Goal: Transaction & Acquisition: Purchase product/service

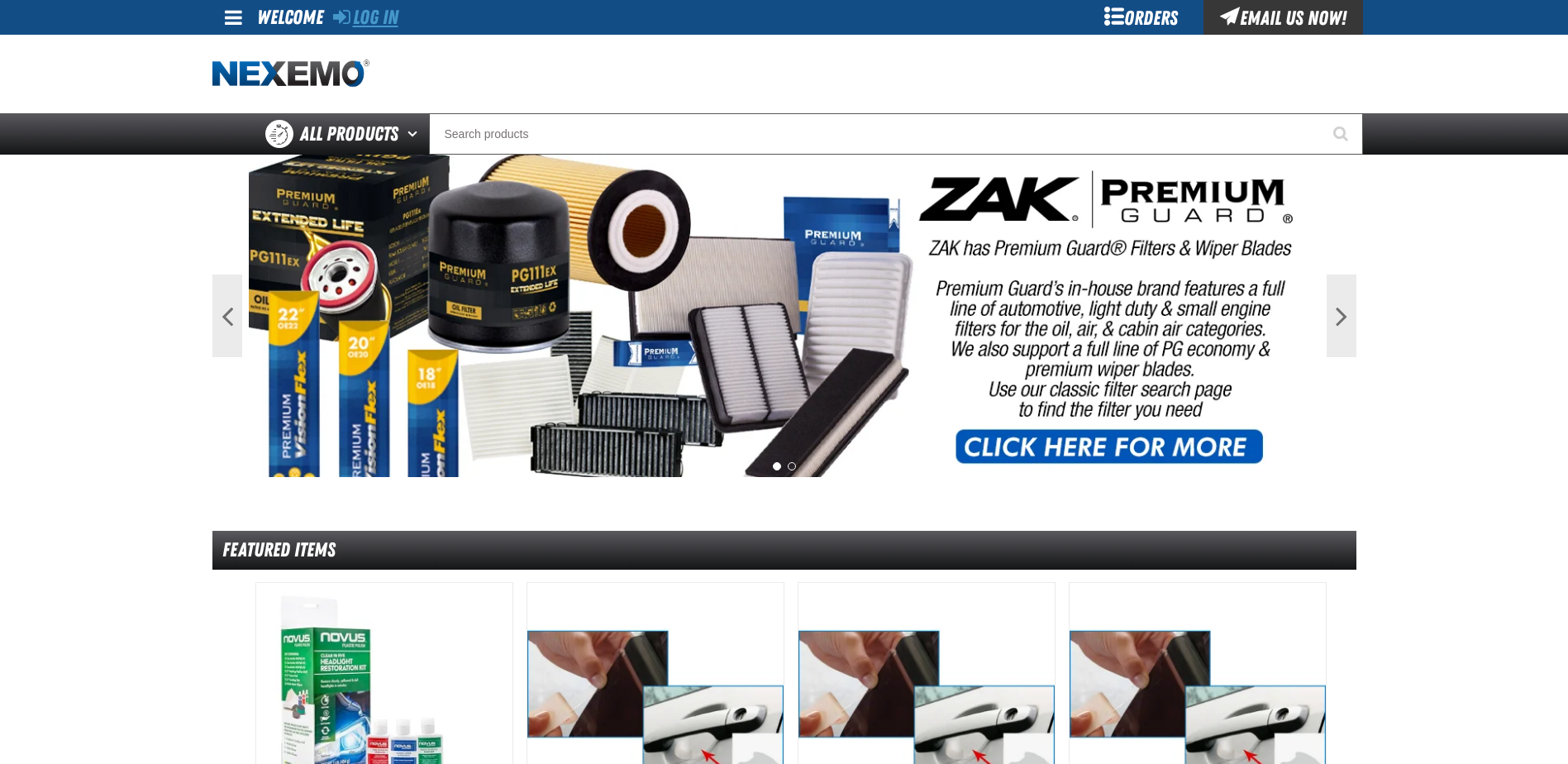
click at [392, 21] on link "Log In" at bounding box center [365, 17] width 65 height 23
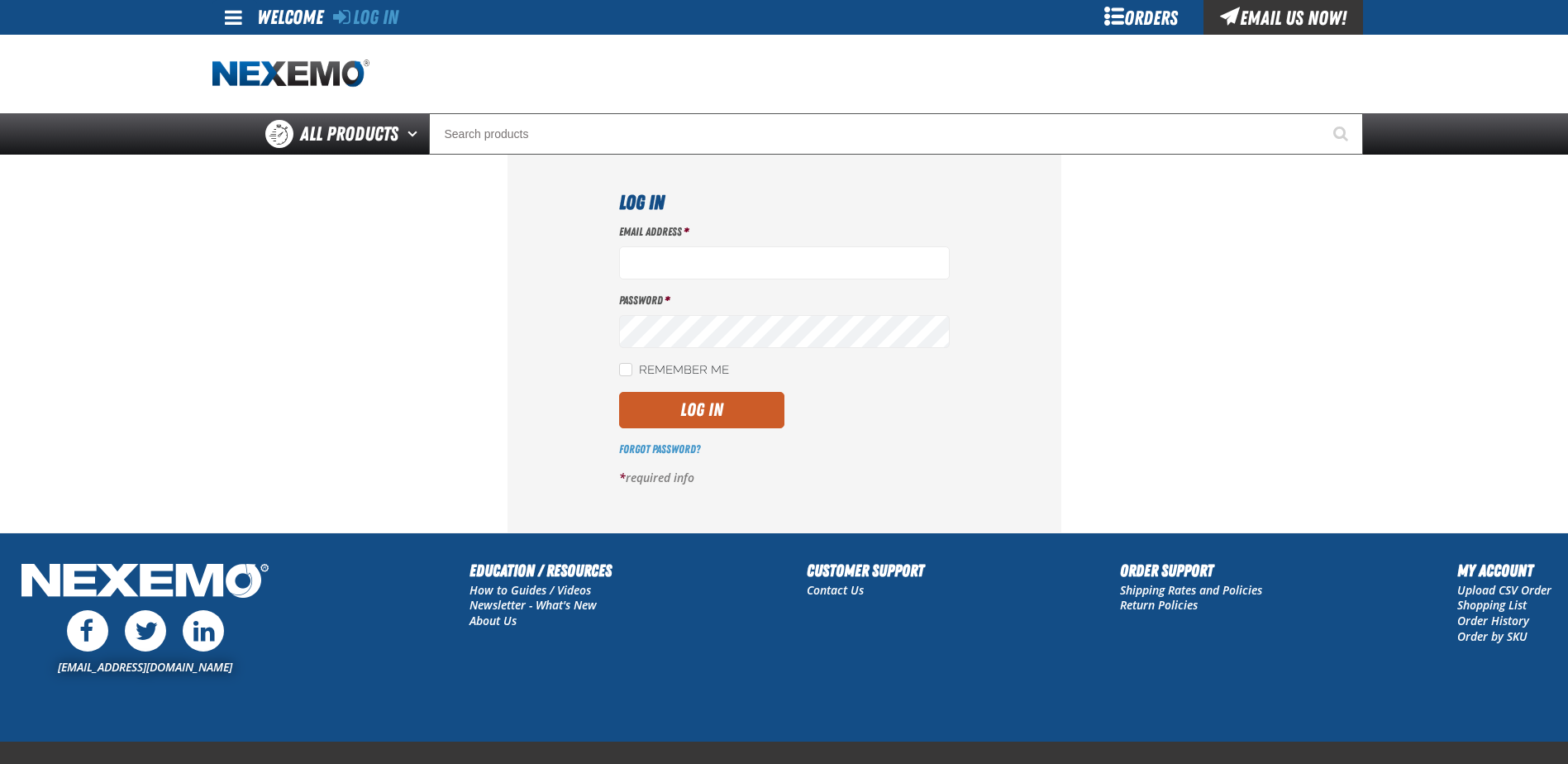
click at [770, 306] on label "Password *" at bounding box center [784, 301] width 331 height 16
click at [796, 267] on input "Email Address *" at bounding box center [784, 262] width 331 height 33
type input "[EMAIL_ADDRESS][DOMAIN_NAME]"
click at [614, 367] on div "Log In Email Address * ptimmons@vtaig.com Password * Remember Me Log In *" at bounding box center [784, 343] width 554 height 377
click at [634, 365] on label "Remember Me" at bounding box center [674, 371] width 110 height 16
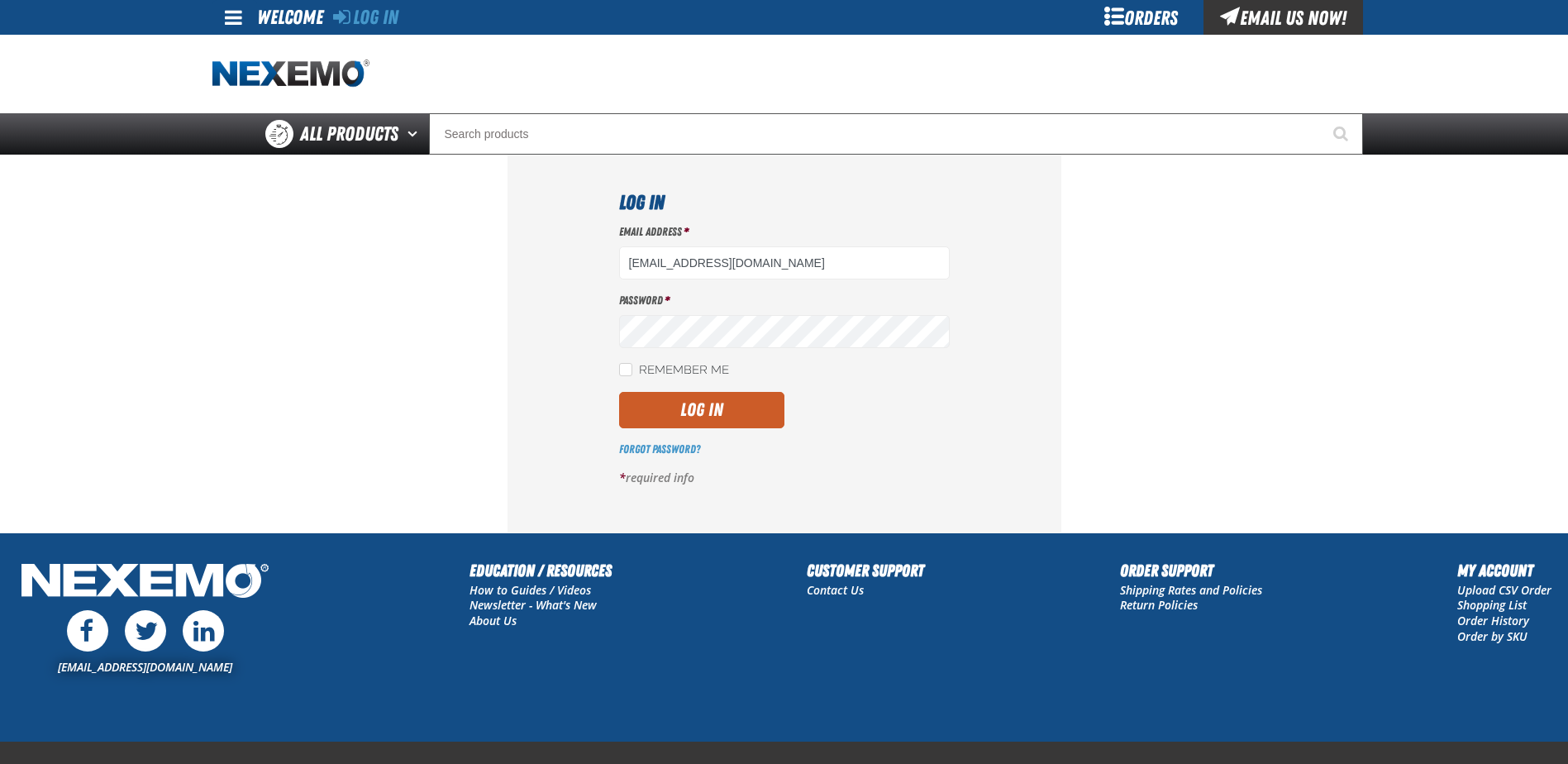
click at [632, 365] on input "Remember Me" at bounding box center [625, 369] width 13 height 13
checkbox input "true"
click at [619, 392] on button "Log In" at bounding box center [701, 410] width 165 height 37
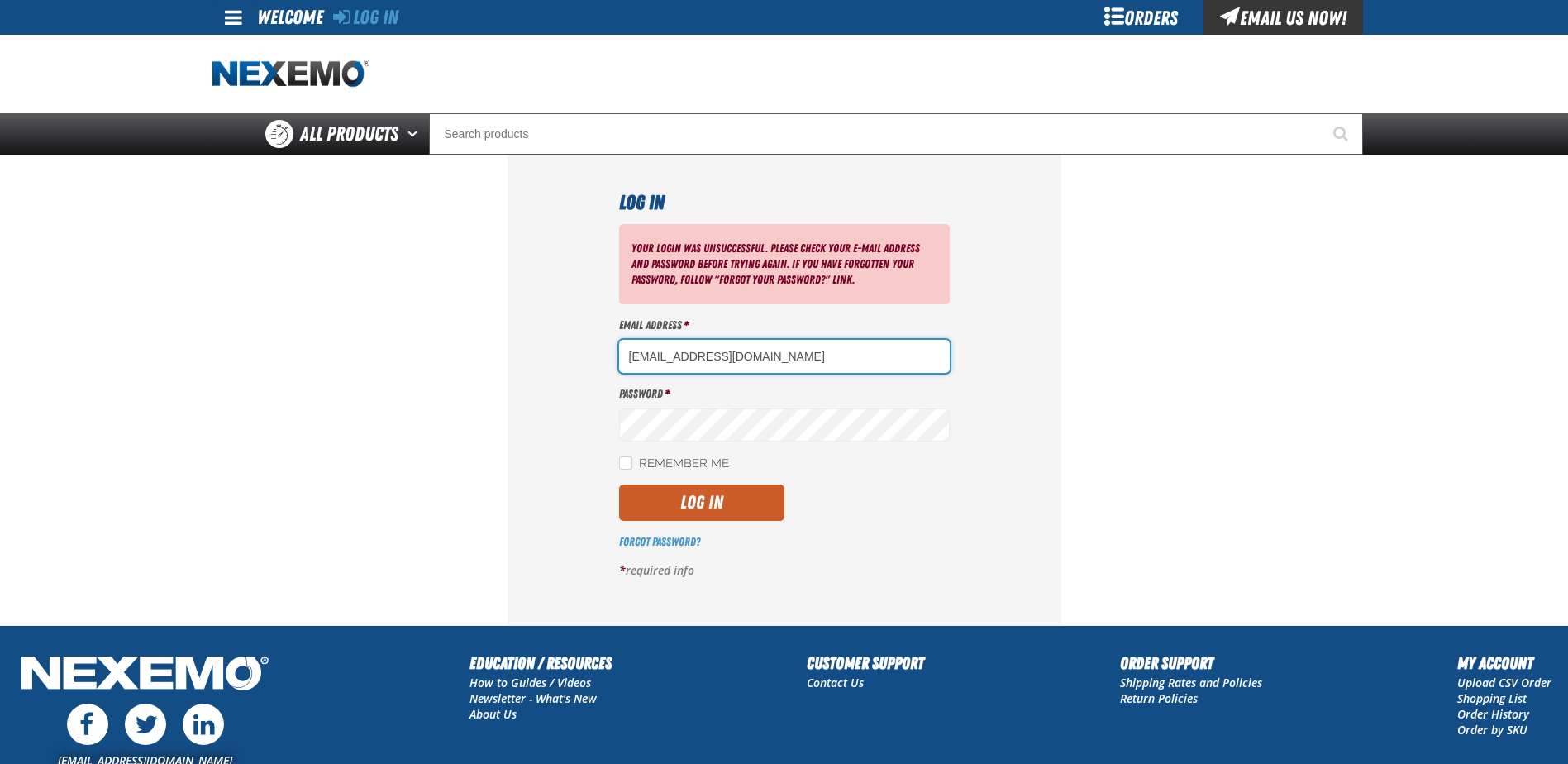
drag, startPoint x: 833, startPoint y: 352, endPoint x: 691, endPoint y: 359, distance: 142.2
click at [691, 359] on input "[EMAIL_ADDRESS][DOMAIN_NAME]" at bounding box center [784, 356] width 331 height 33
type input "ptimmons@kennykentchevrolet.com"
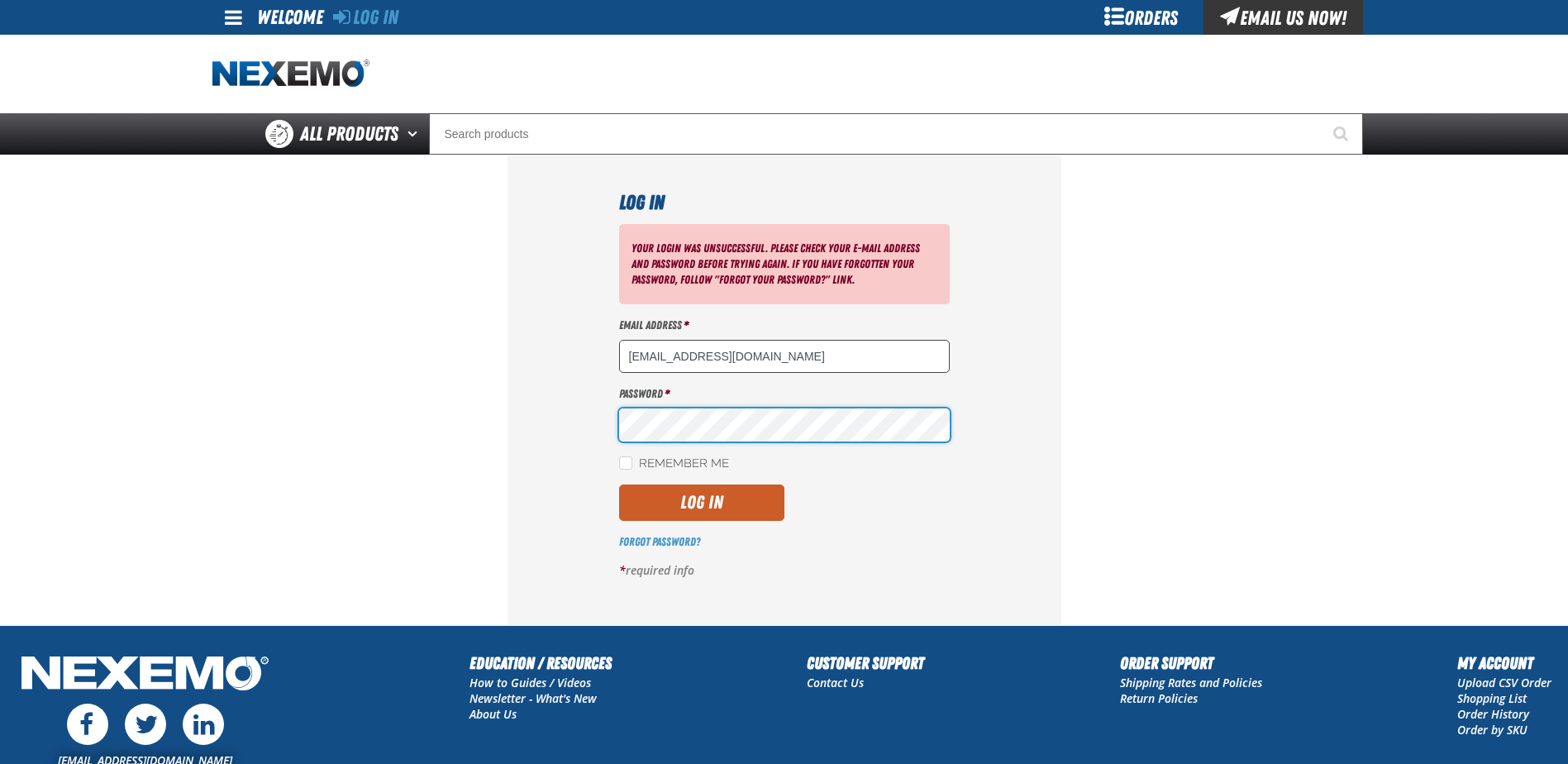
click at [619, 485] on button "Log In" at bounding box center [701, 503] width 165 height 37
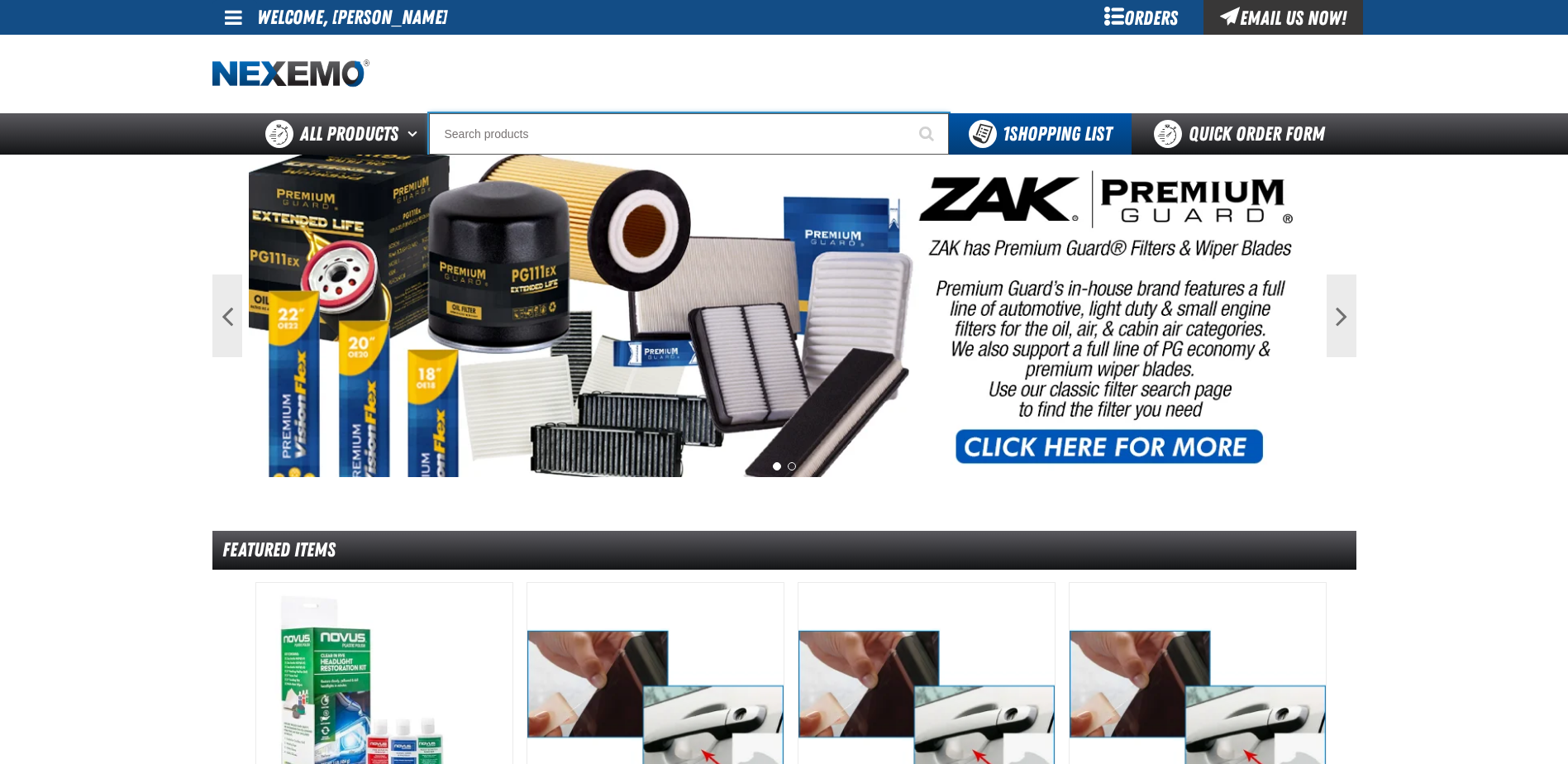
click at [829, 143] on input "Search" at bounding box center [689, 134] width 520 height 41
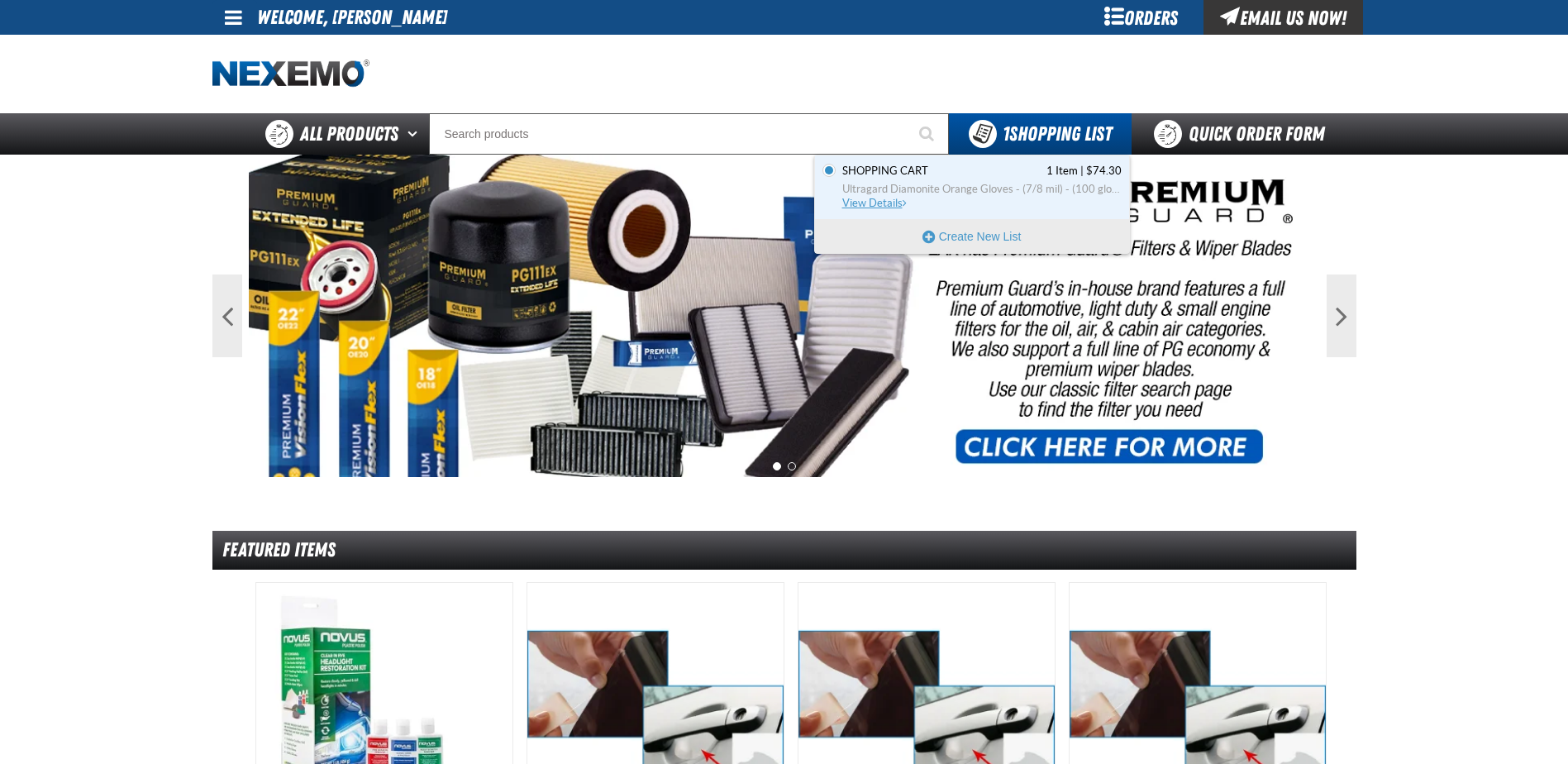
click at [938, 187] on span "Ultragard Diamonite Orange Gloves - (7/8 mil) - (100 gloves per box MIN 10 box …" at bounding box center [982, 189] width 279 height 15
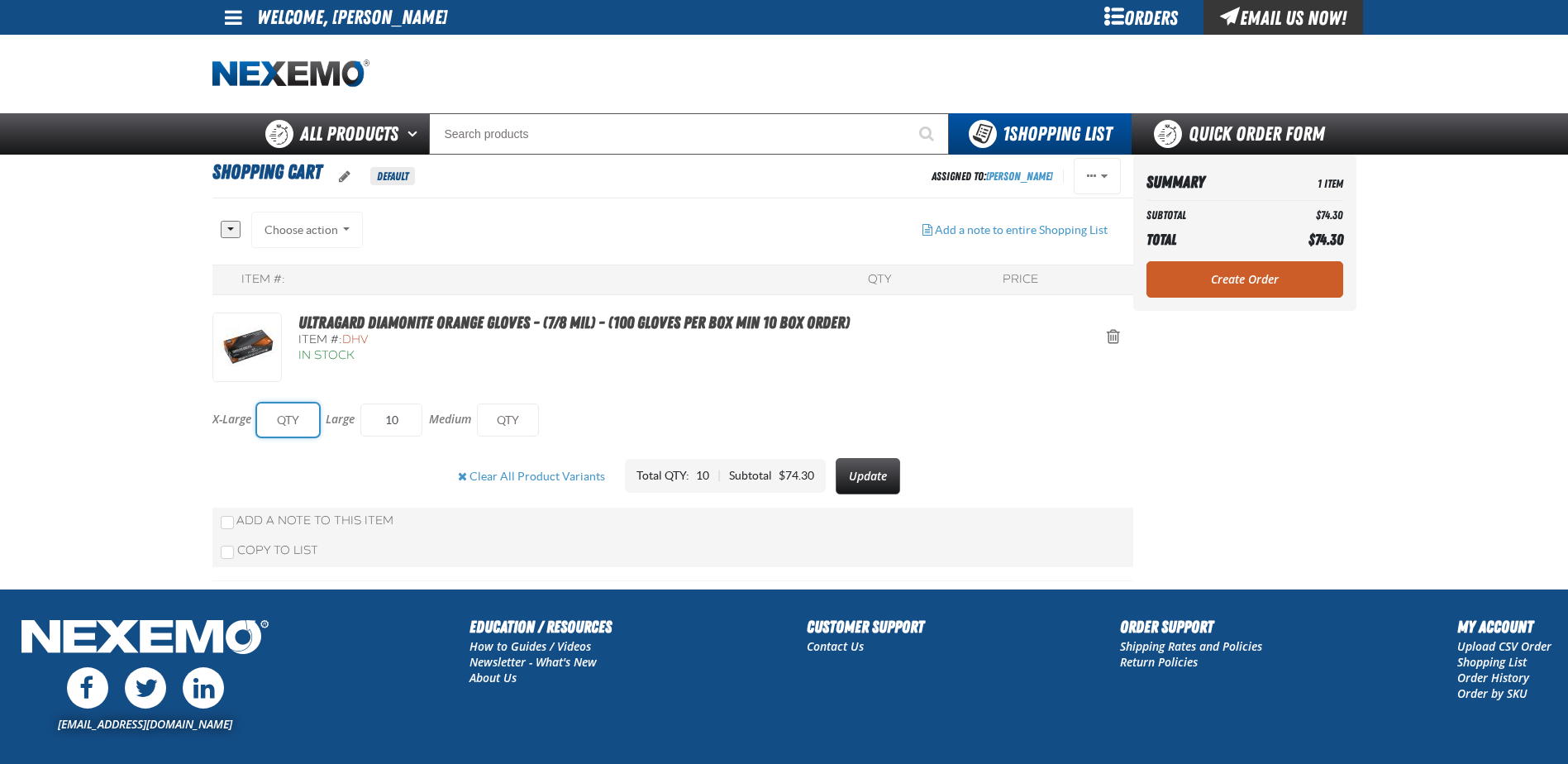
click at [310, 416] on input "text" at bounding box center [287, 420] width 62 height 33
type input "10"
click at [414, 415] on input "10" at bounding box center [391, 420] width 62 height 33
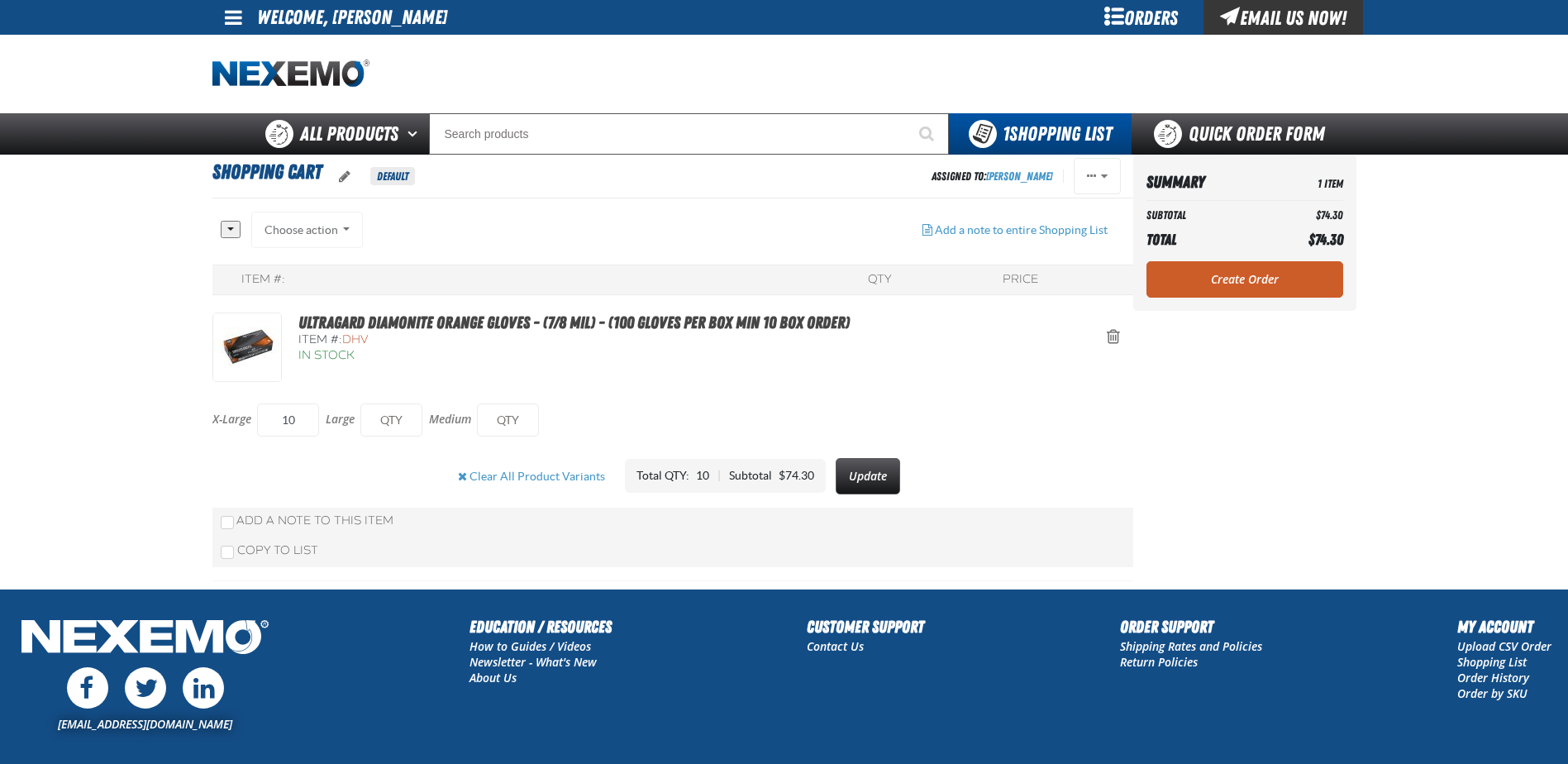
click at [708, 393] on div "X-Large 10 Large Medium" at bounding box center [674, 413] width 921 height 63
click at [1321, 279] on link "Create Order" at bounding box center [1245, 279] width 197 height 37
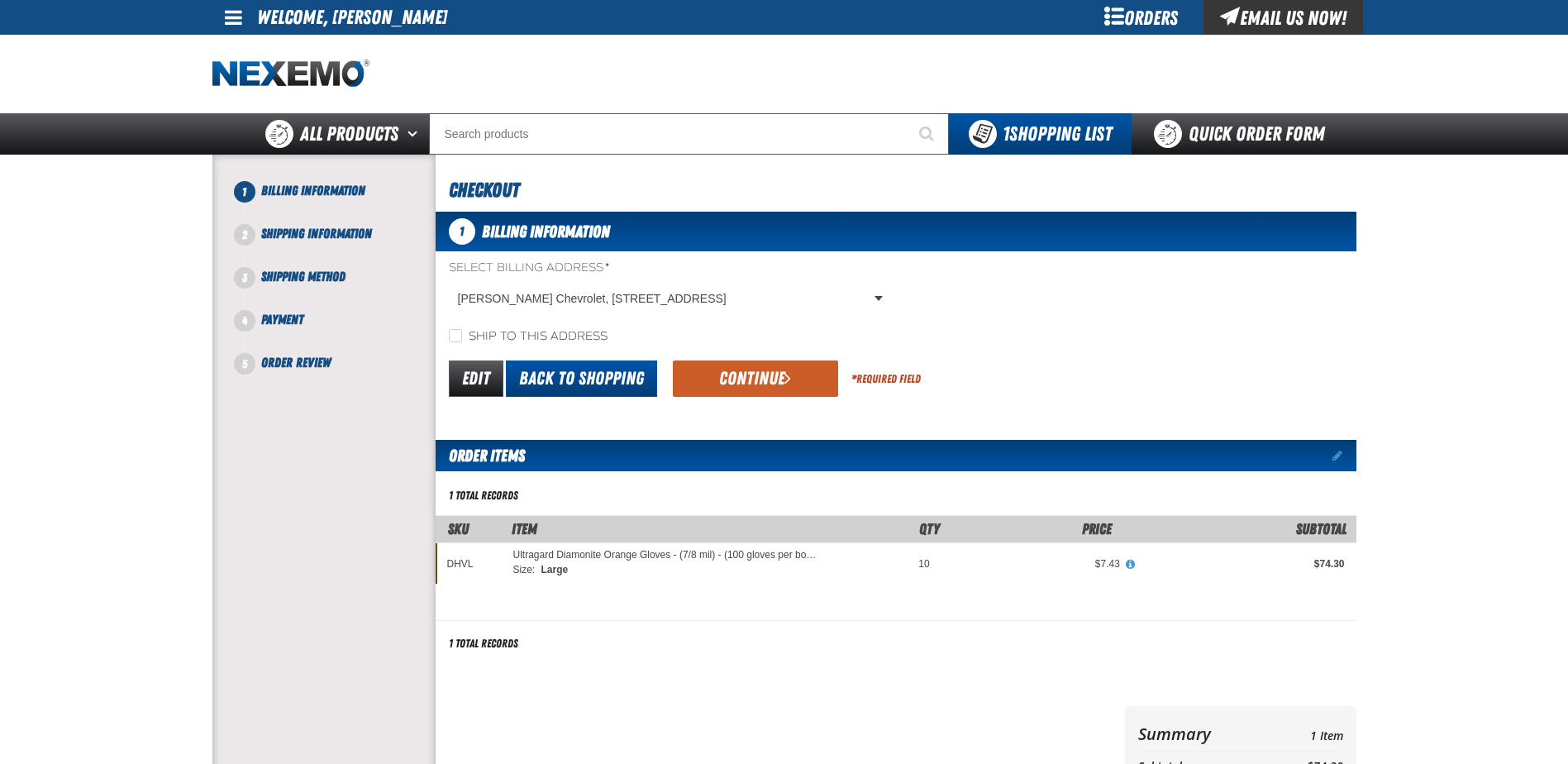
click at [573, 381] on link "Back to Shopping" at bounding box center [581, 378] width 151 height 37
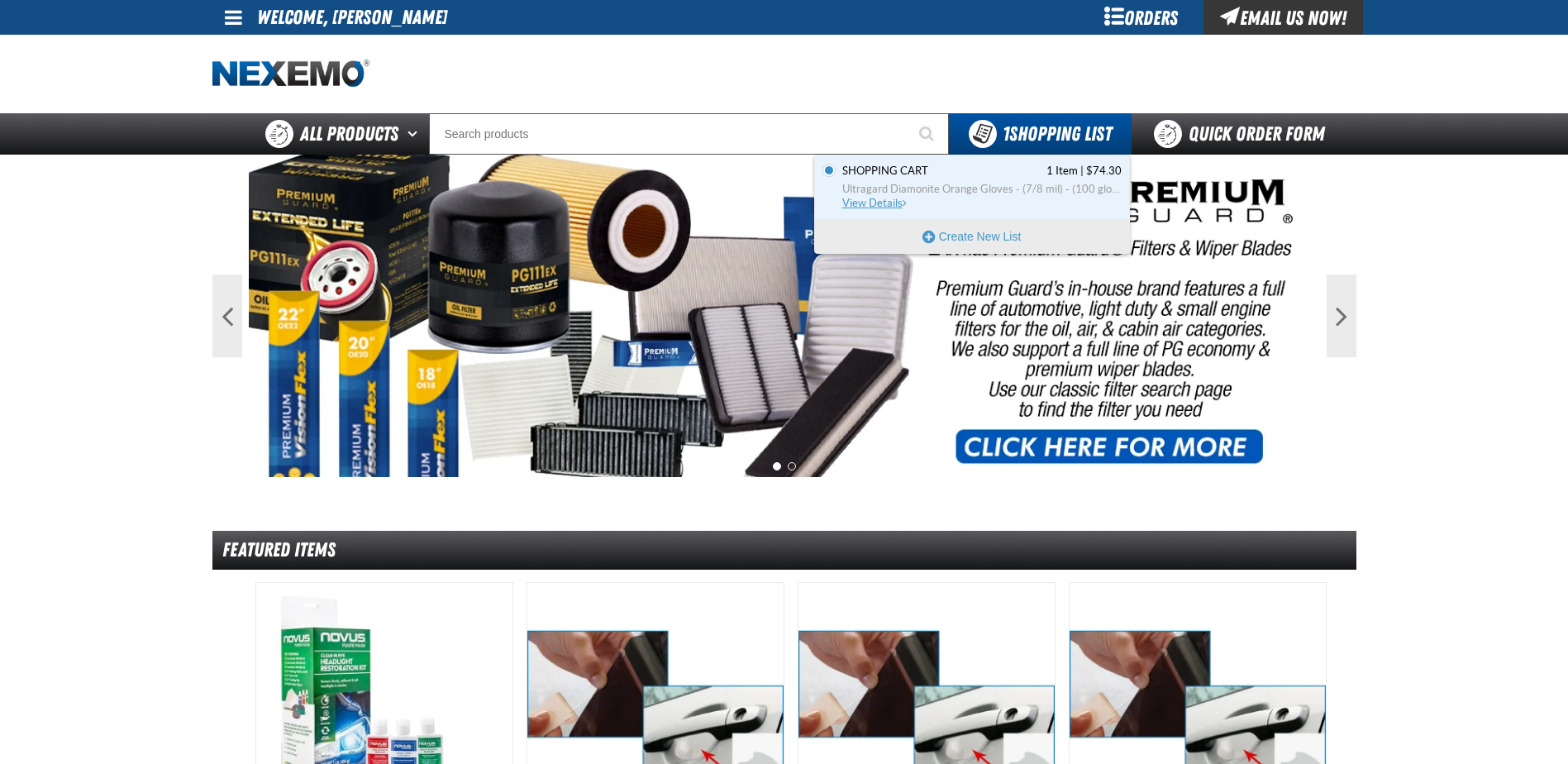
click at [859, 203] on span "View Details" at bounding box center [876, 203] width 67 height 13
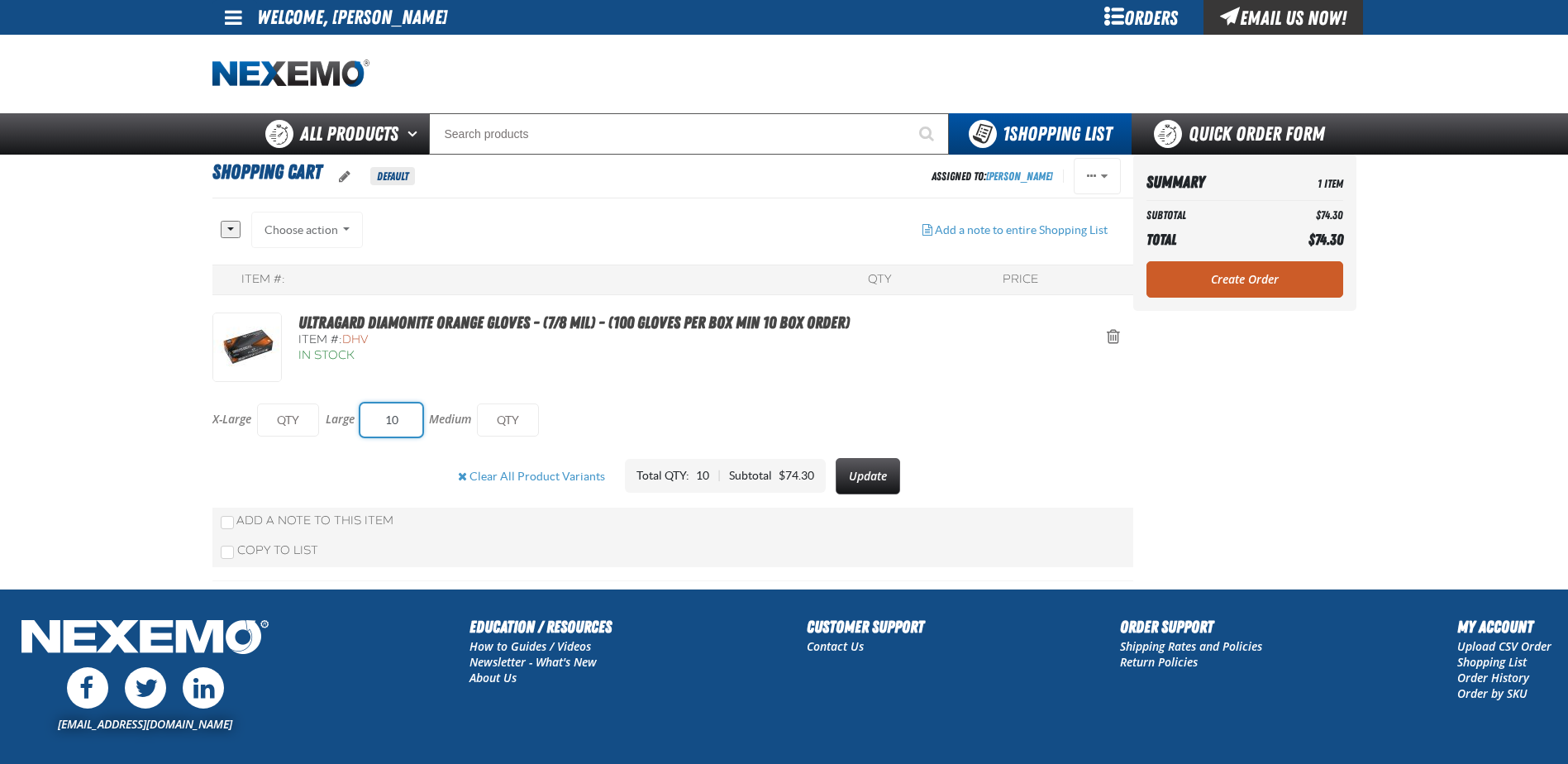
click at [391, 423] on input "10" at bounding box center [391, 420] width 62 height 33
click at [320, 420] on div at bounding box center [288, 420] width 74 height 33
click at [305, 420] on input "text" at bounding box center [287, 420] width 62 height 33
type input "10"
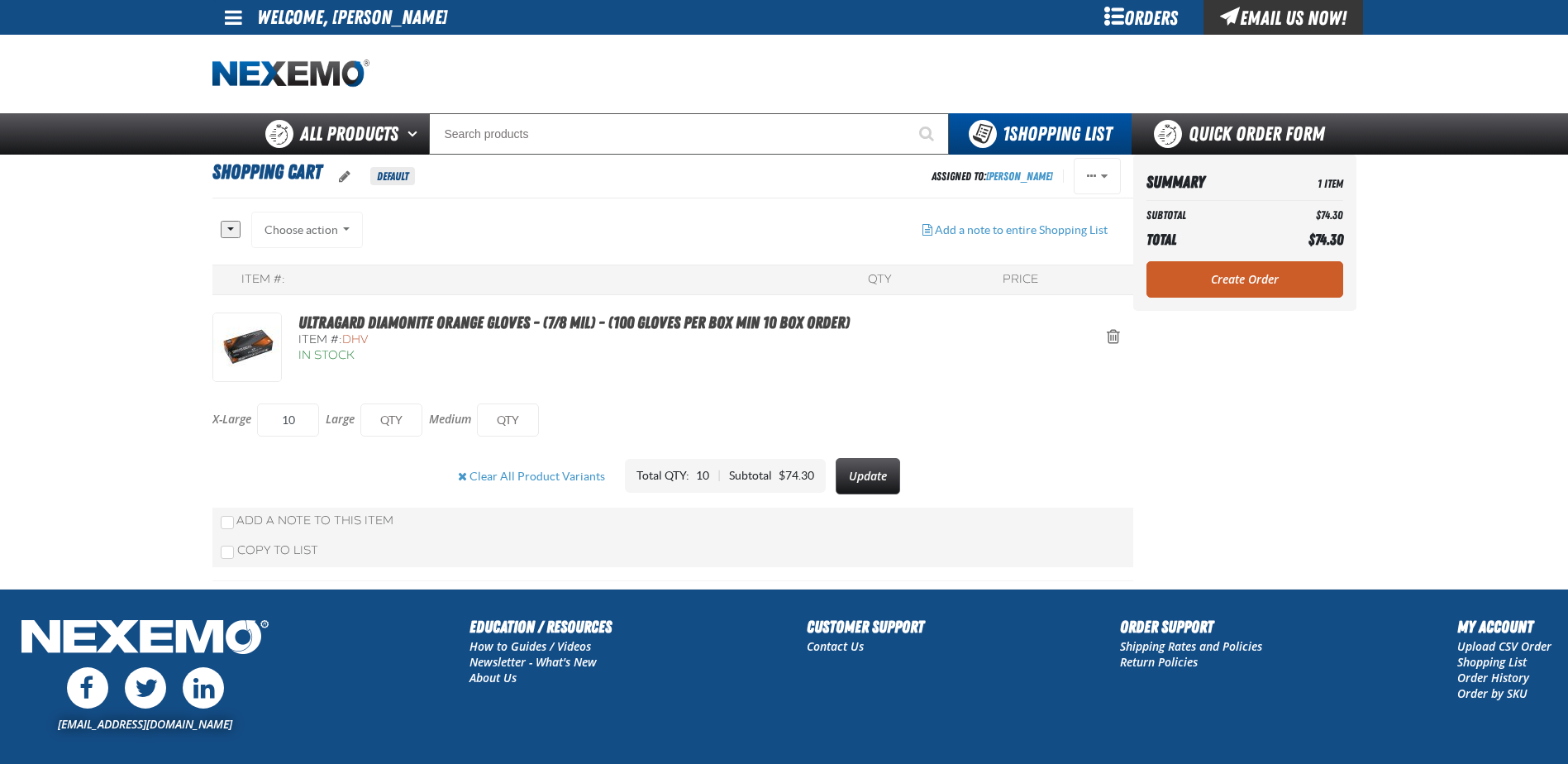
click at [929, 420] on div "X-Large 10 Large Medium" at bounding box center [674, 420] width 921 height 49
click at [863, 490] on button "Update" at bounding box center [868, 476] width 64 height 37
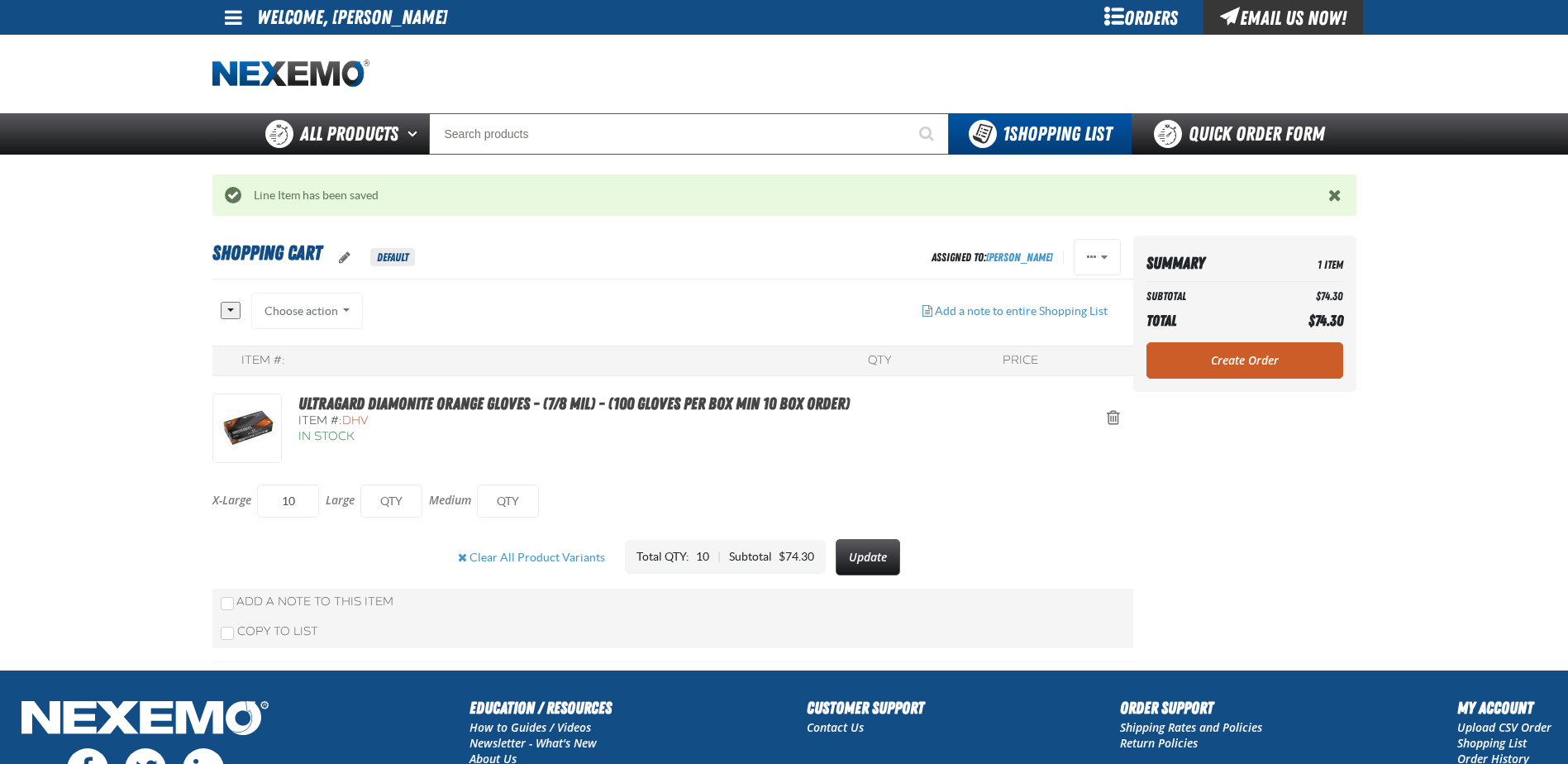
click at [1259, 330] on th "Total" at bounding box center [1208, 321] width 124 height 27
click at [1264, 359] on link "Create Order" at bounding box center [1245, 361] width 197 height 37
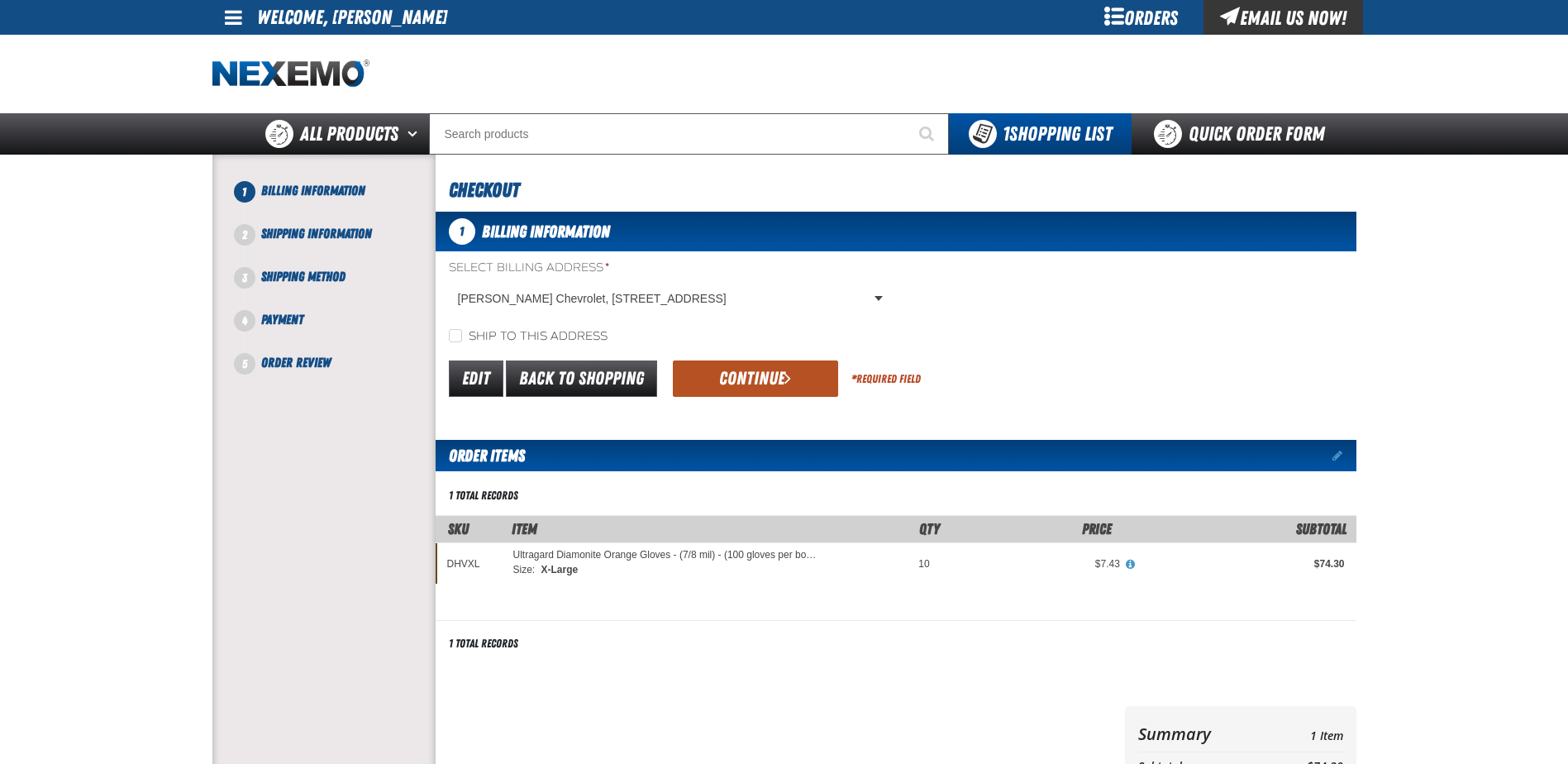
drag, startPoint x: 792, startPoint y: 381, endPoint x: 800, endPoint y: 401, distance: 21.5
click at [792, 382] on button "Continue" at bounding box center [755, 378] width 165 height 37
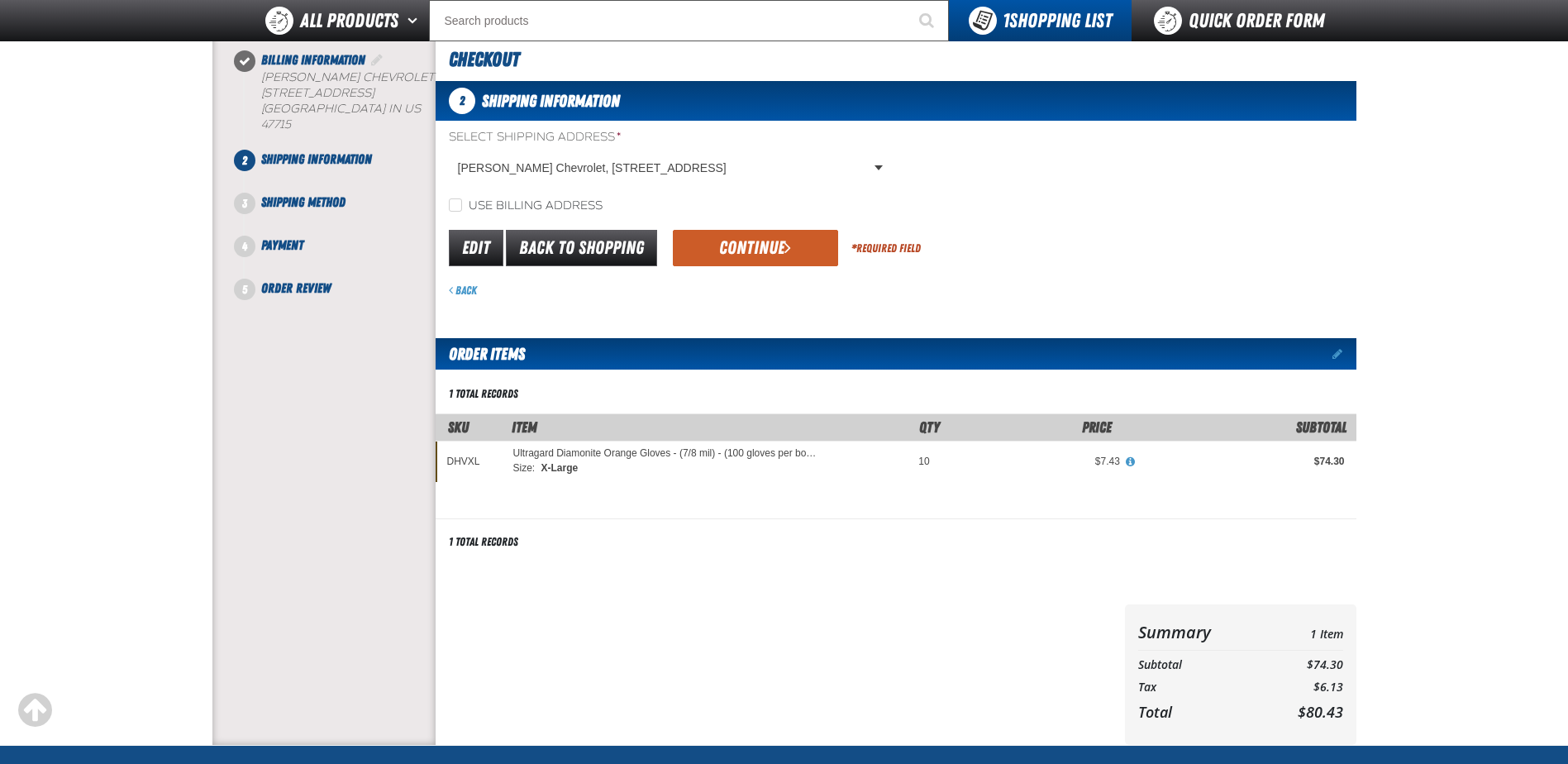
scroll to position [248, 0]
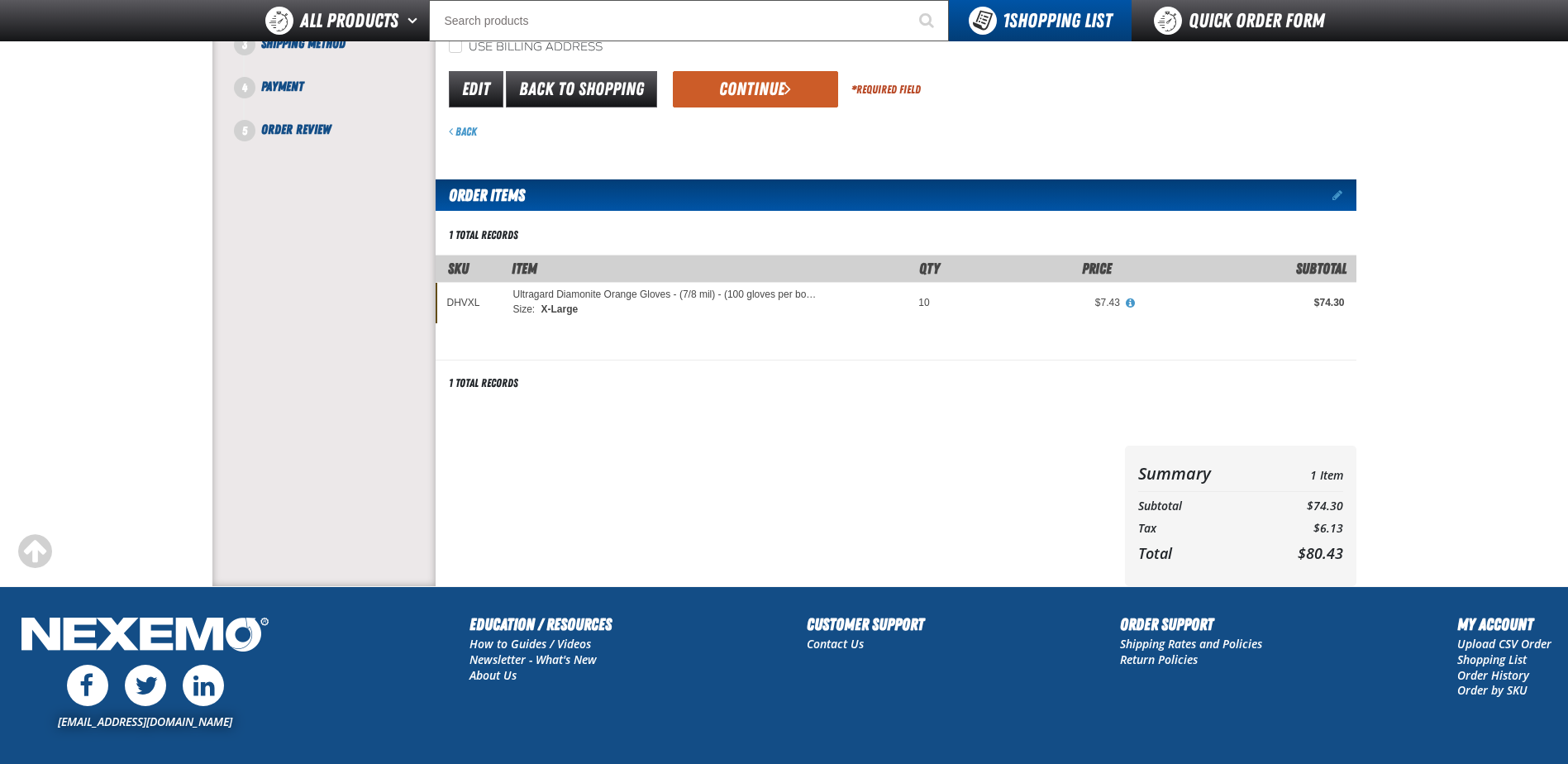
click at [1041, 415] on div "Order Items Edit items 1 total records" at bounding box center [896, 304] width 921 height 283
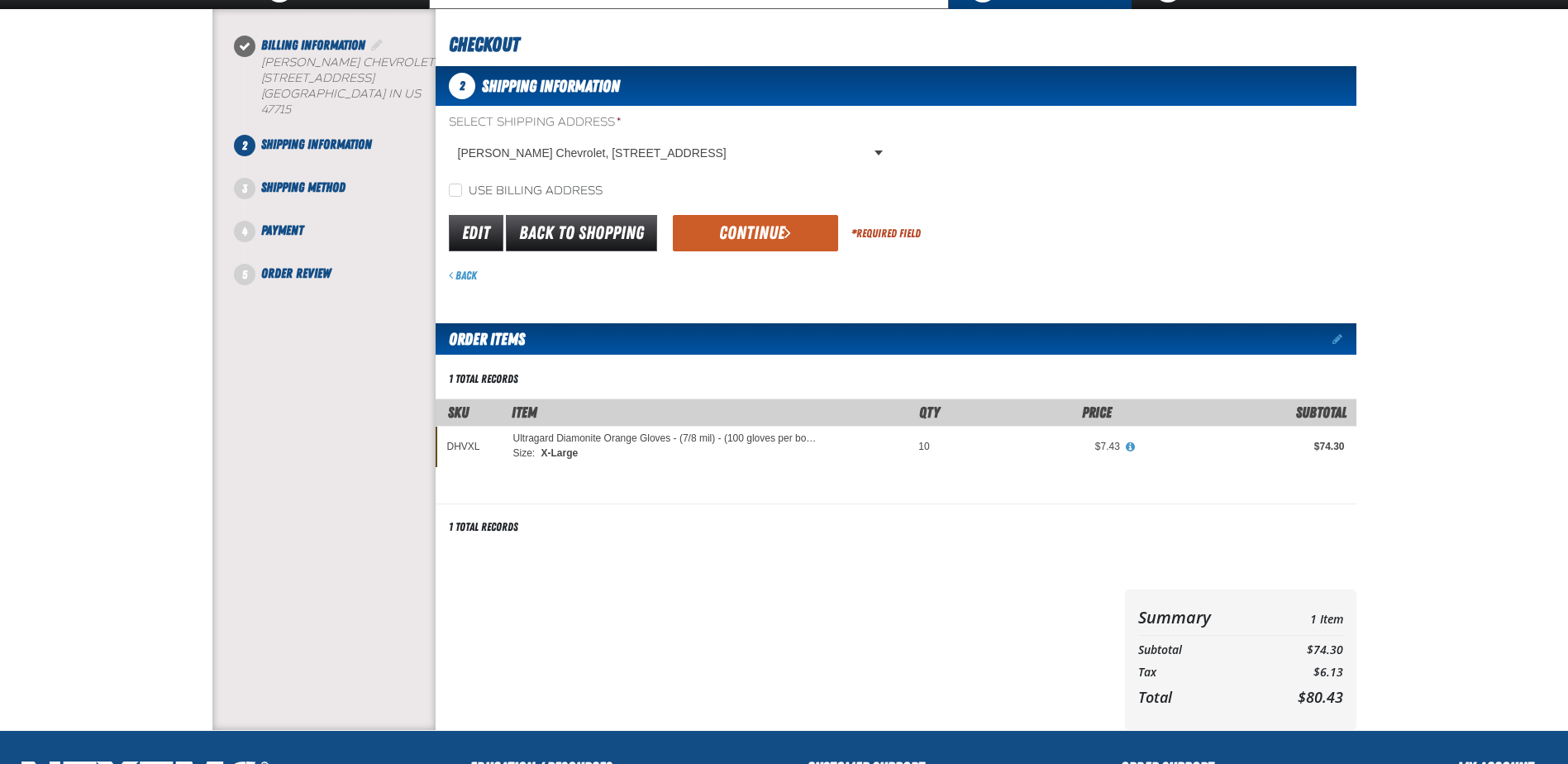
scroll to position [0, 0]
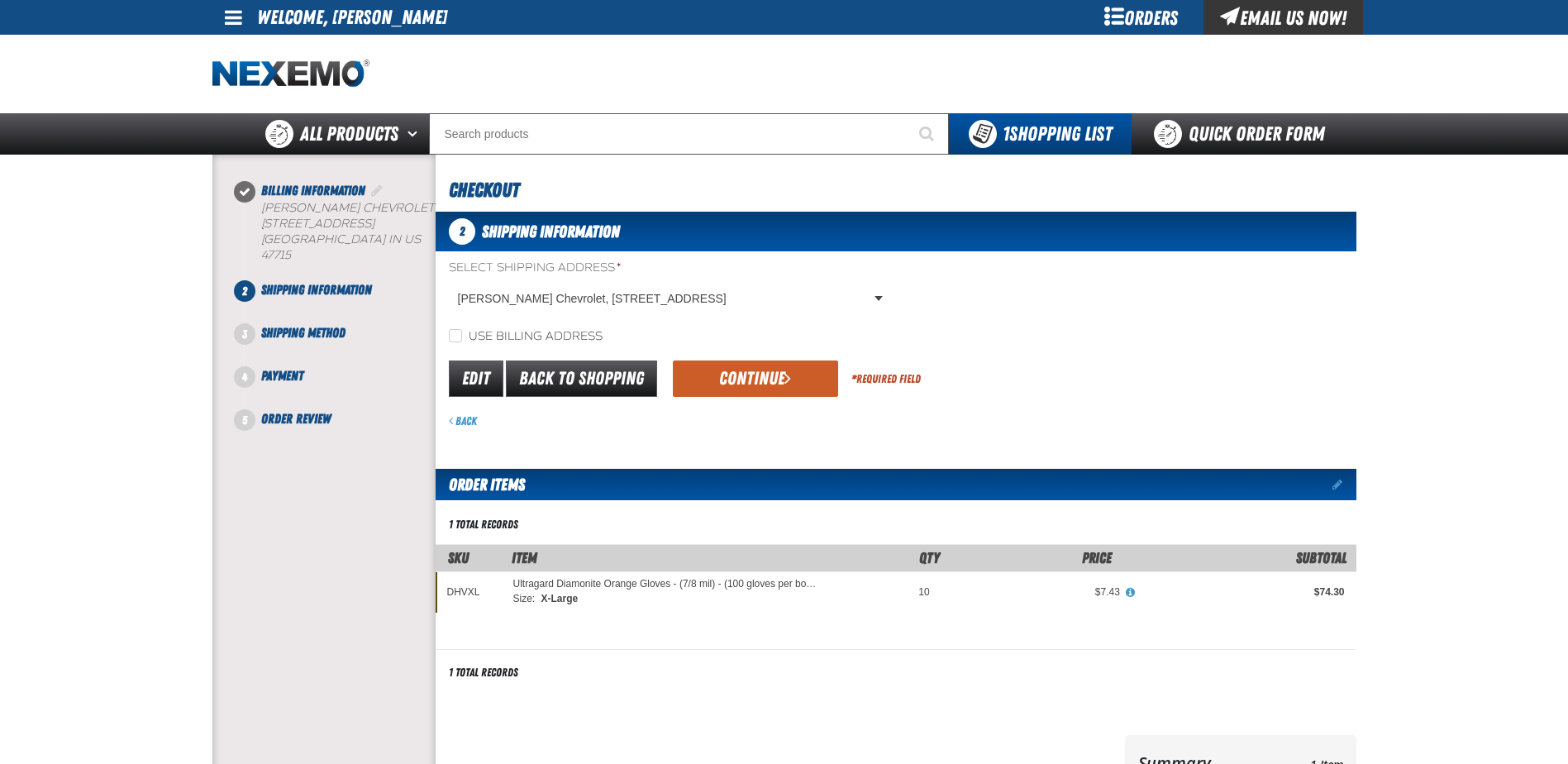
click at [1044, 421] on div "Back" at bounding box center [903, 421] width 908 height 16
click at [458, 333] on input "Use billing address" at bounding box center [455, 335] width 13 height 13
checkbox input "true"
click at [775, 378] on button "Continue" at bounding box center [755, 378] width 165 height 37
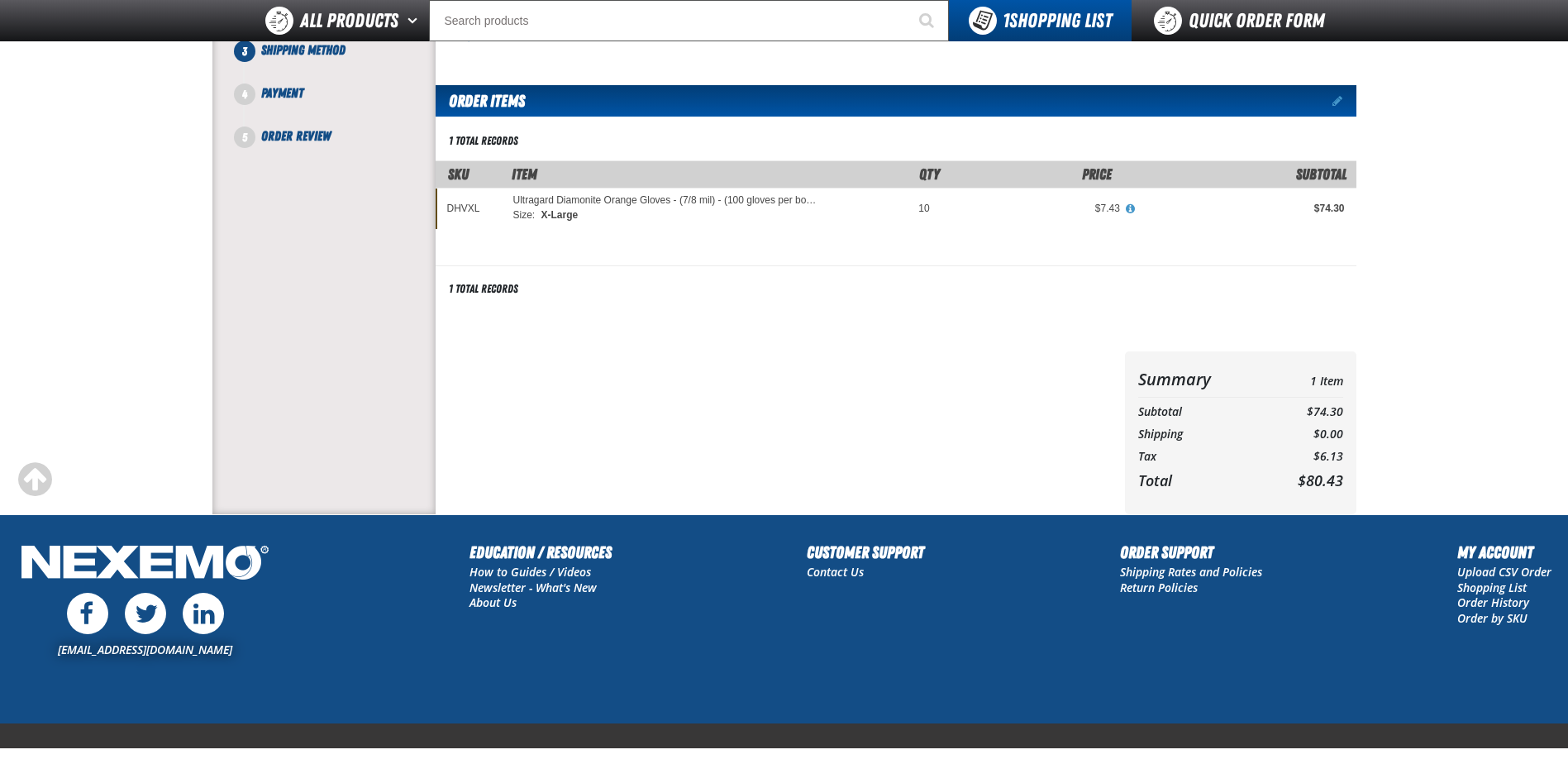
scroll to position [363, 0]
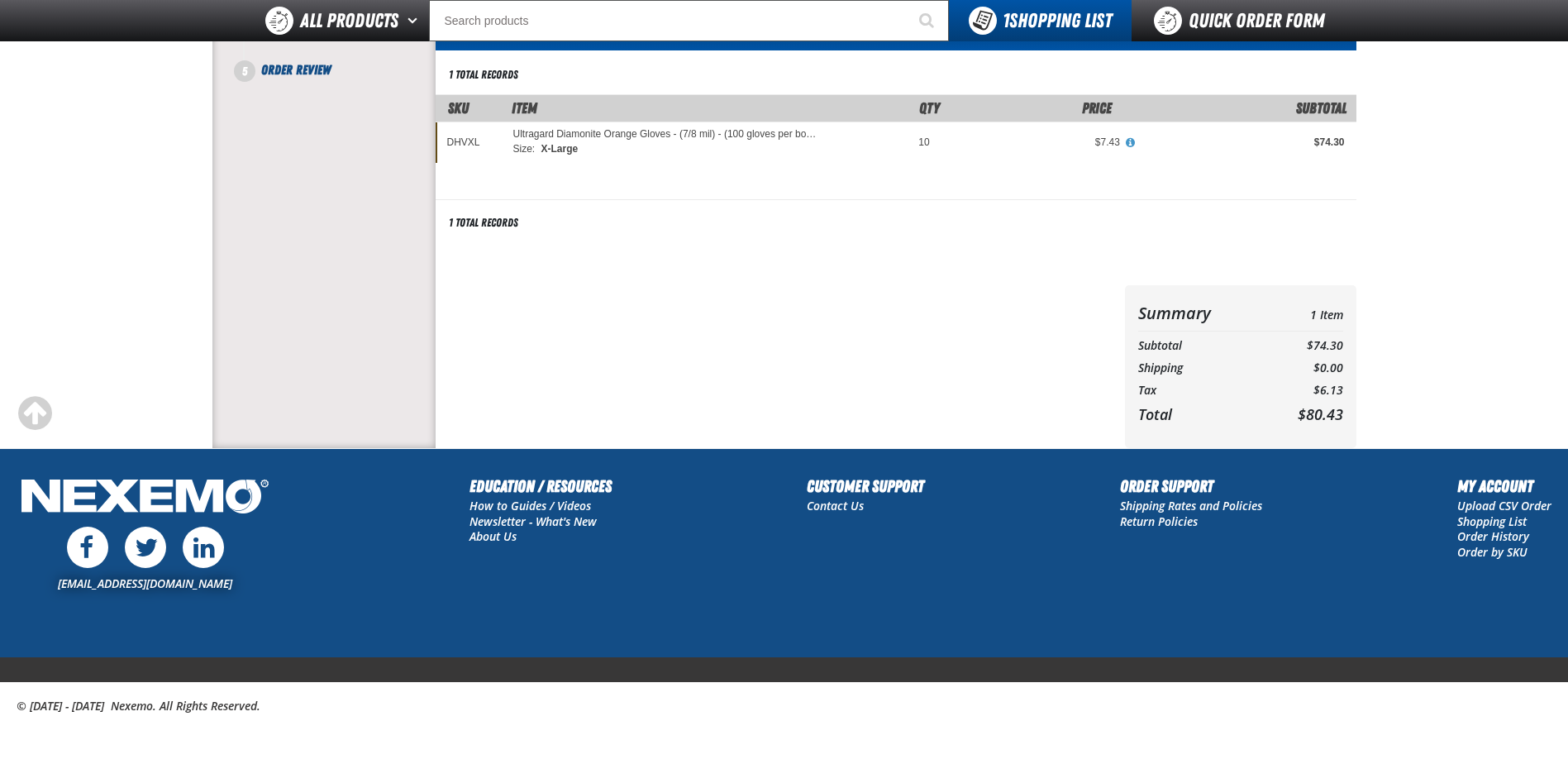
click at [748, 448] on footer "customerservice@nexemo.com Education / Resources How to Guides / Videos Newslet…" at bounding box center [784, 607] width 1568 height 317
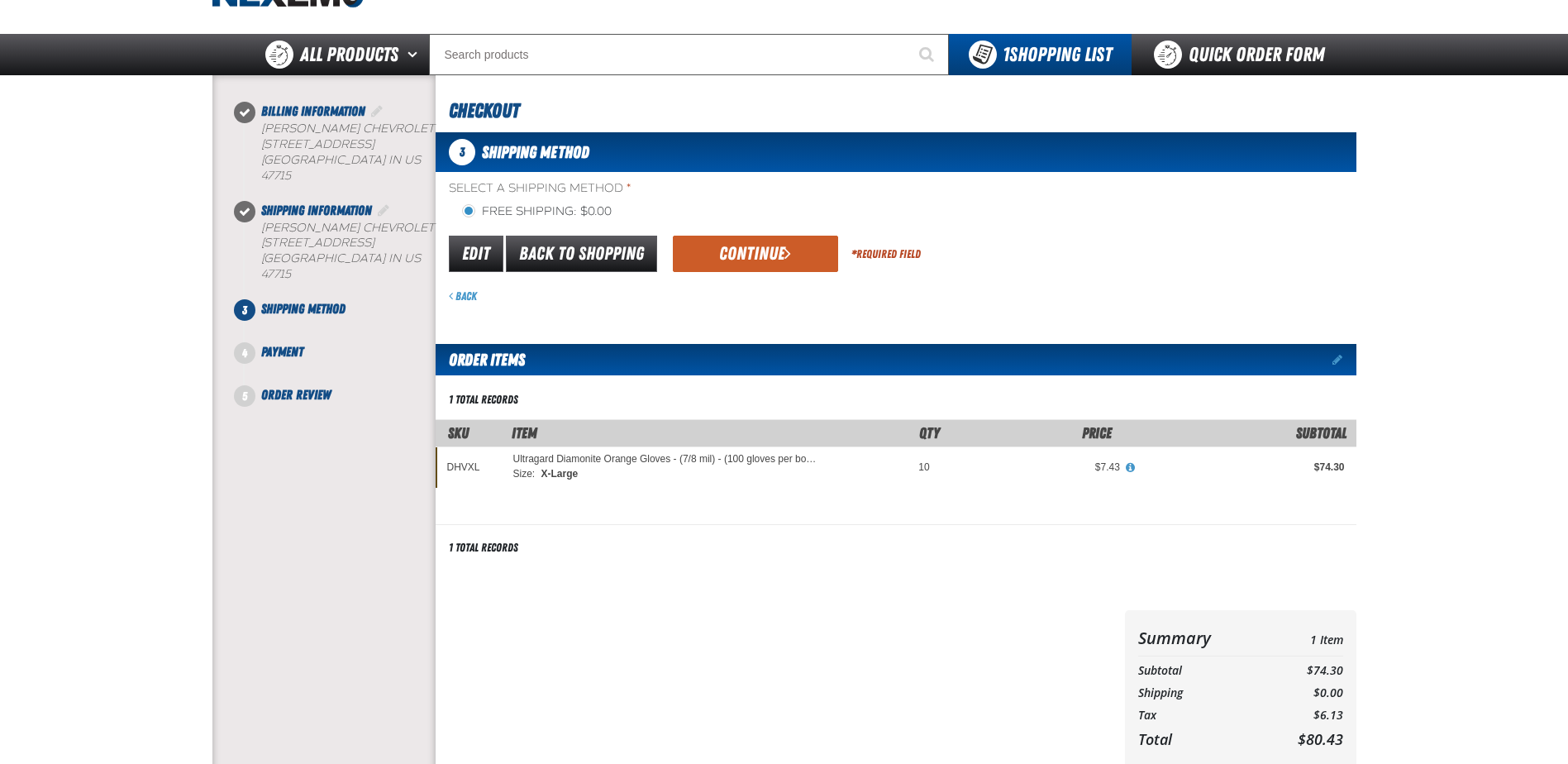
scroll to position [0, 0]
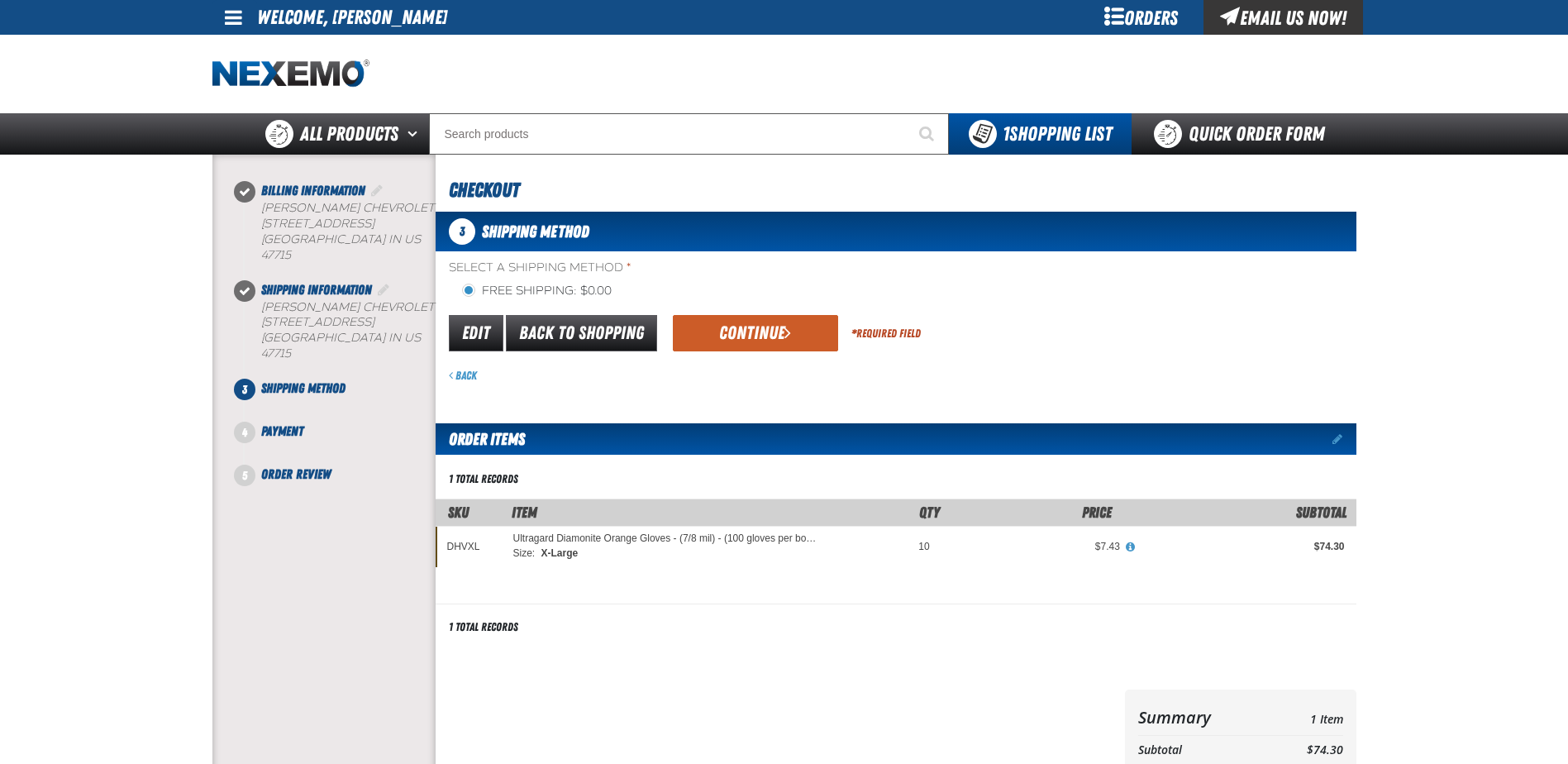
click at [611, 263] on span "Select a Shipping Method *" at bounding box center [903, 268] width 908 height 16
click at [770, 327] on button "Continue" at bounding box center [755, 333] width 165 height 37
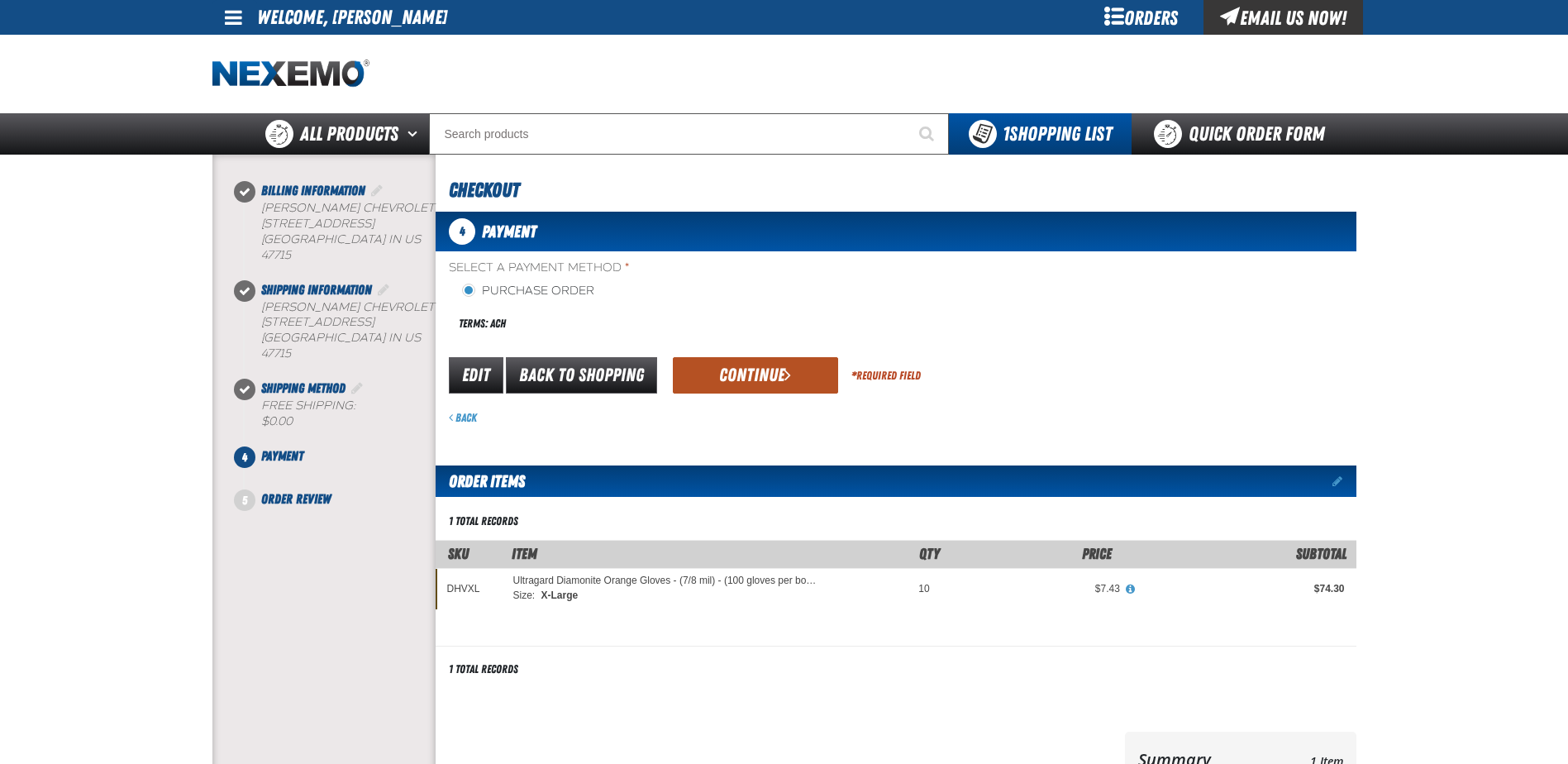
click at [768, 388] on button "Continue" at bounding box center [755, 375] width 165 height 37
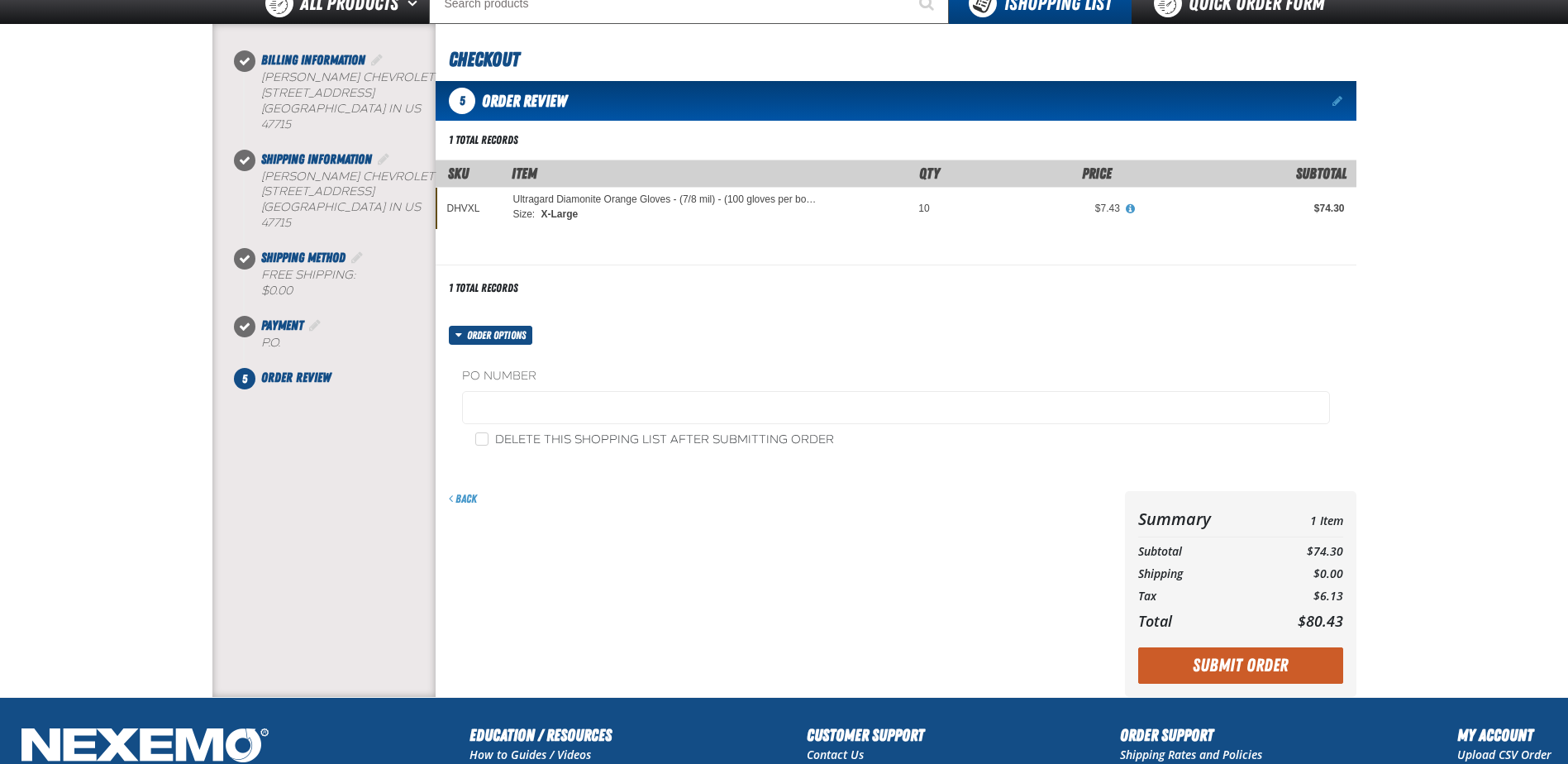
scroll to position [166, 0]
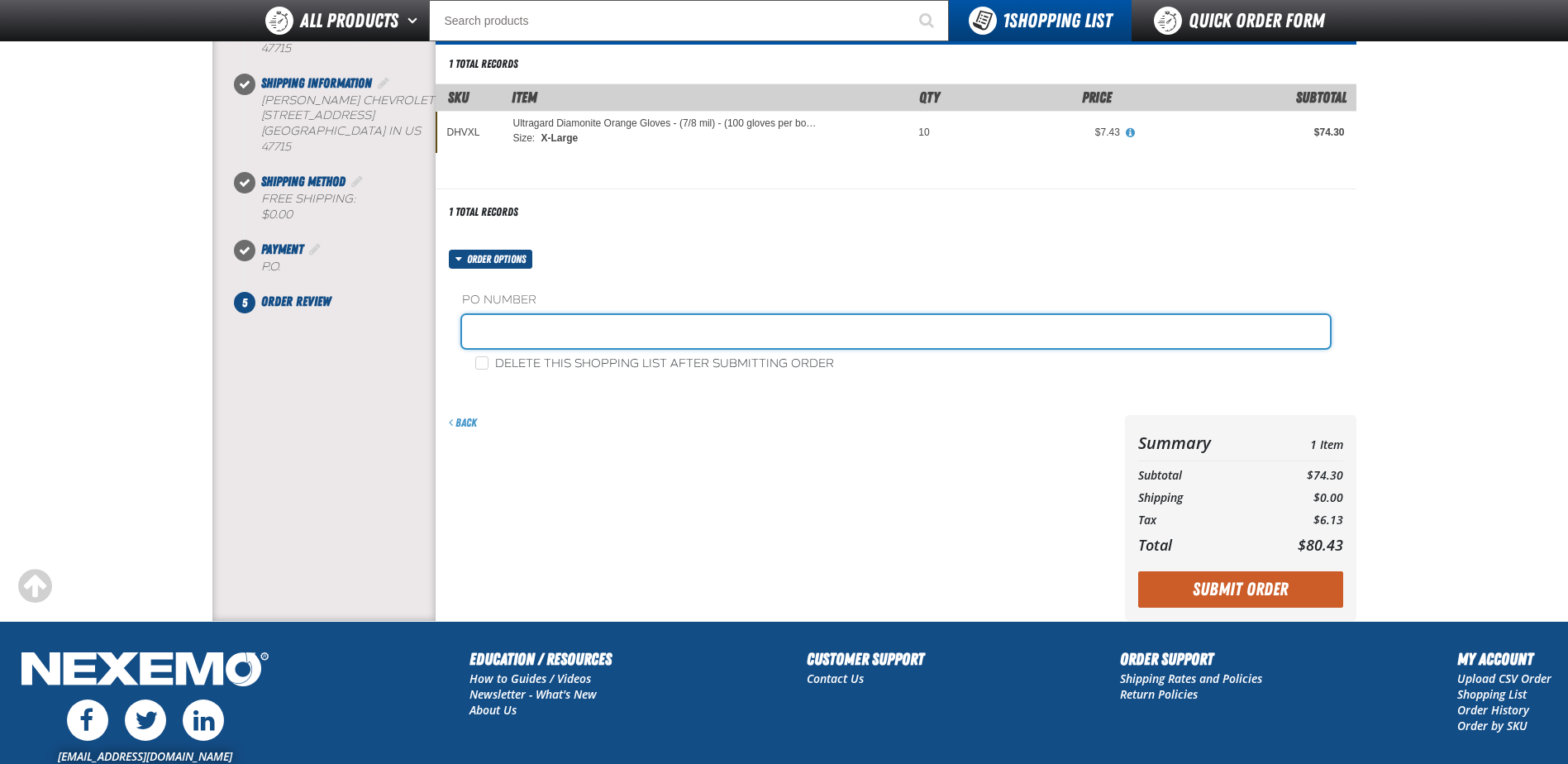
click at [639, 323] on input "text" at bounding box center [896, 331] width 868 height 33
type input "s"
type input "D"
type input "SERVICE SUPPLIES - PTIMMONS"
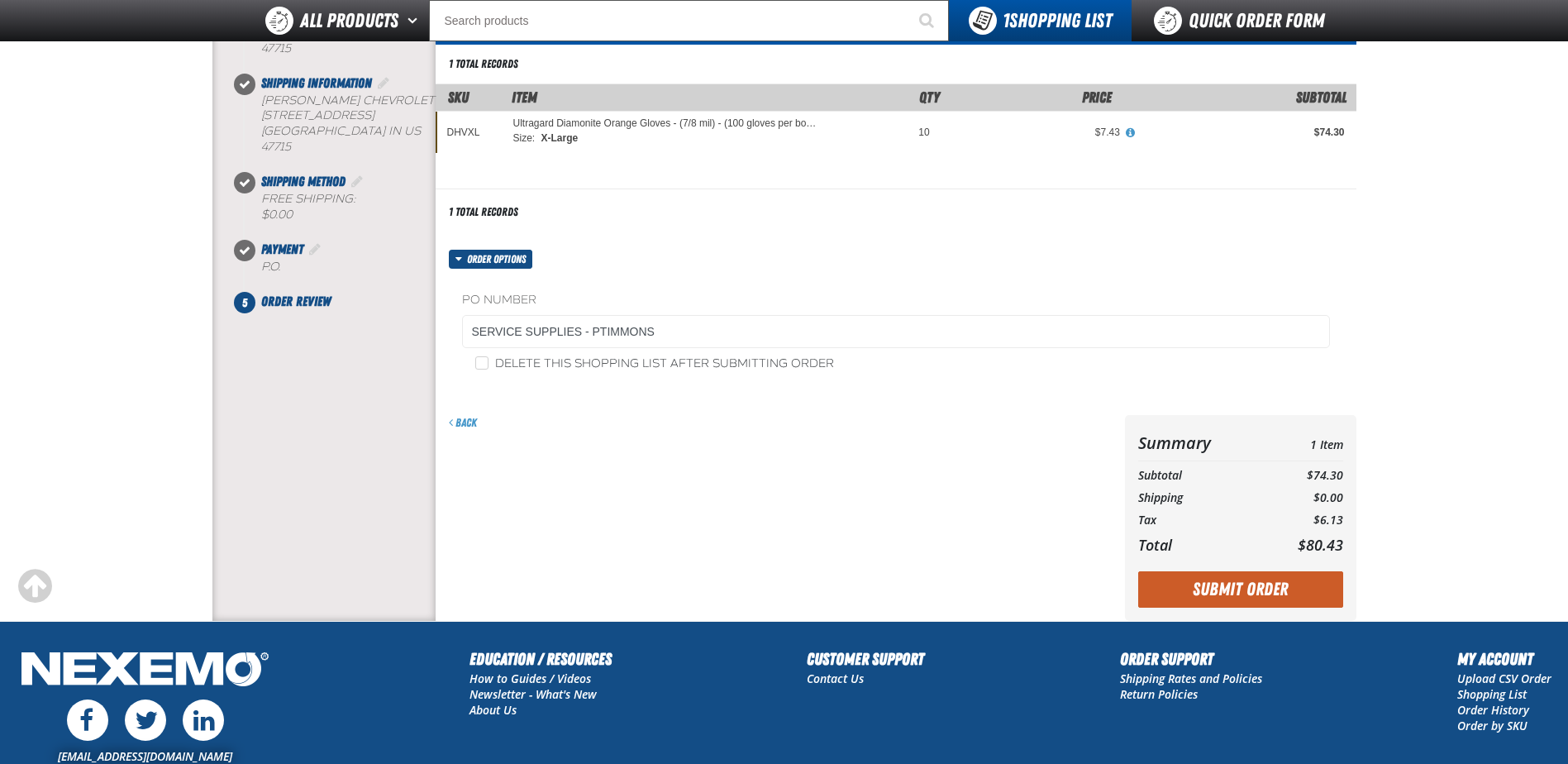
click at [1026, 479] on div "Back" at bounding box center [776, 518] width 682 height 206
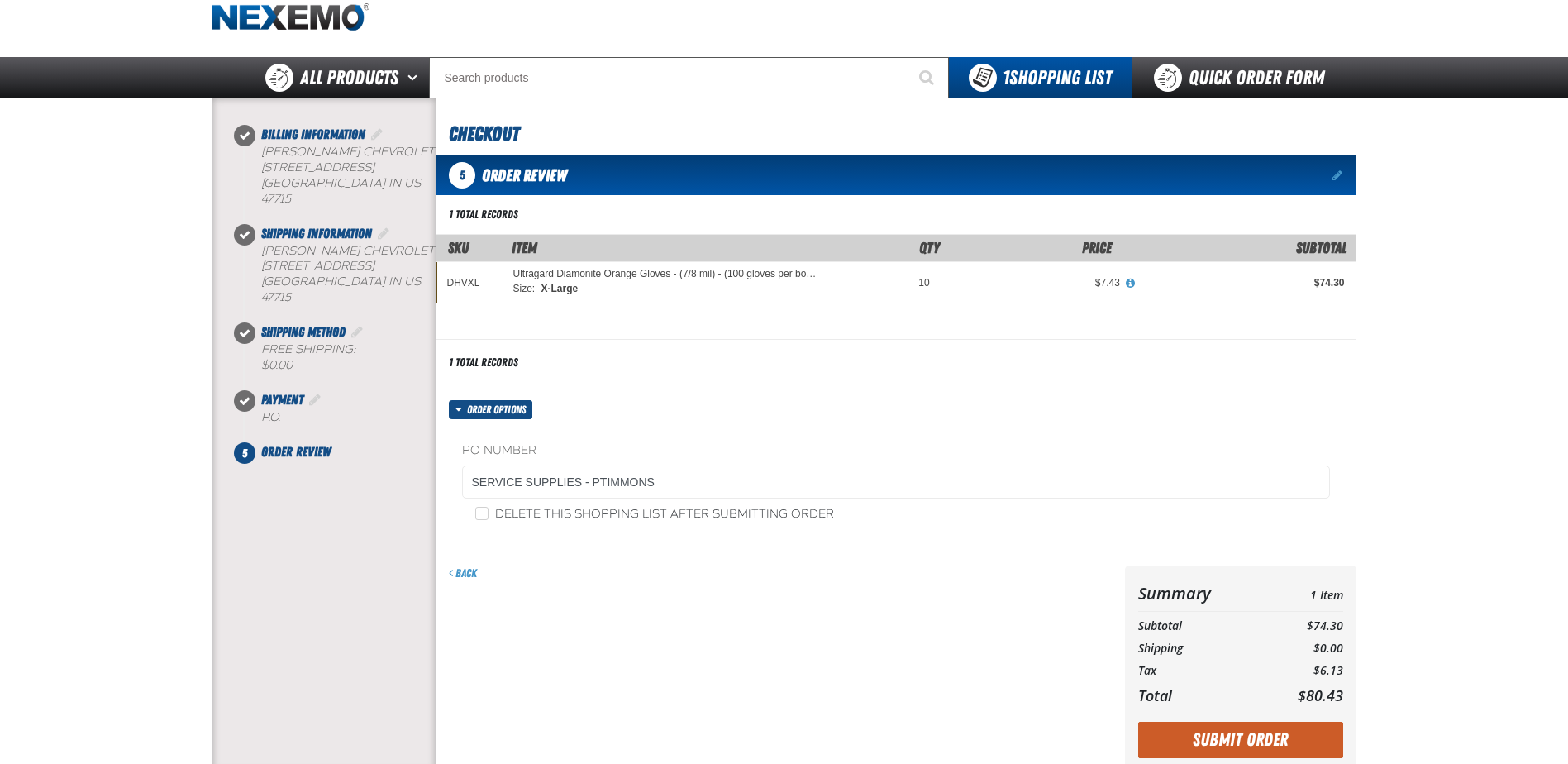
scroll to position [82, 0]
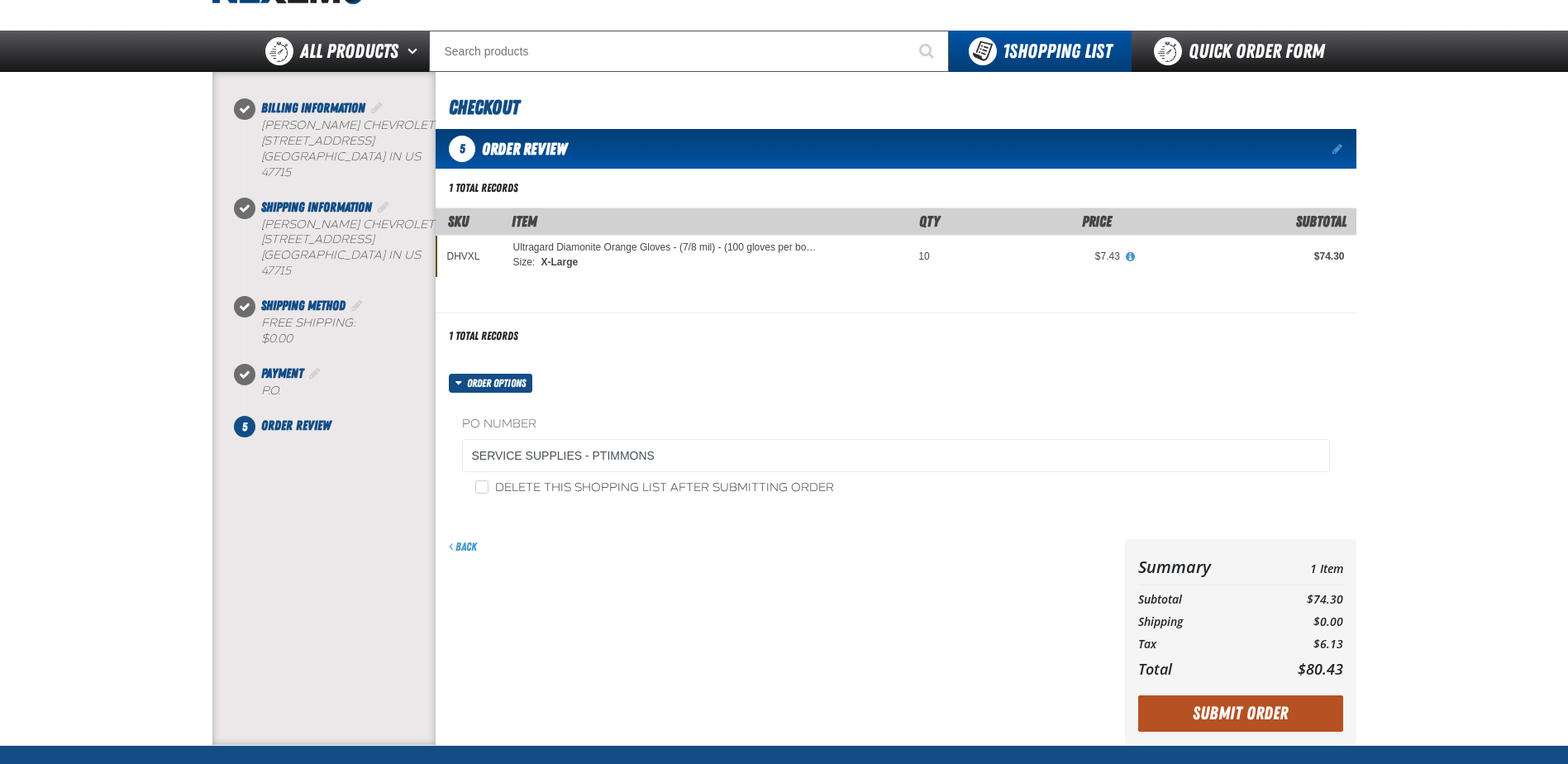
click at [1230, 709] on button "Submit Order" at bounding box center [1241, 713] width 205 height 37
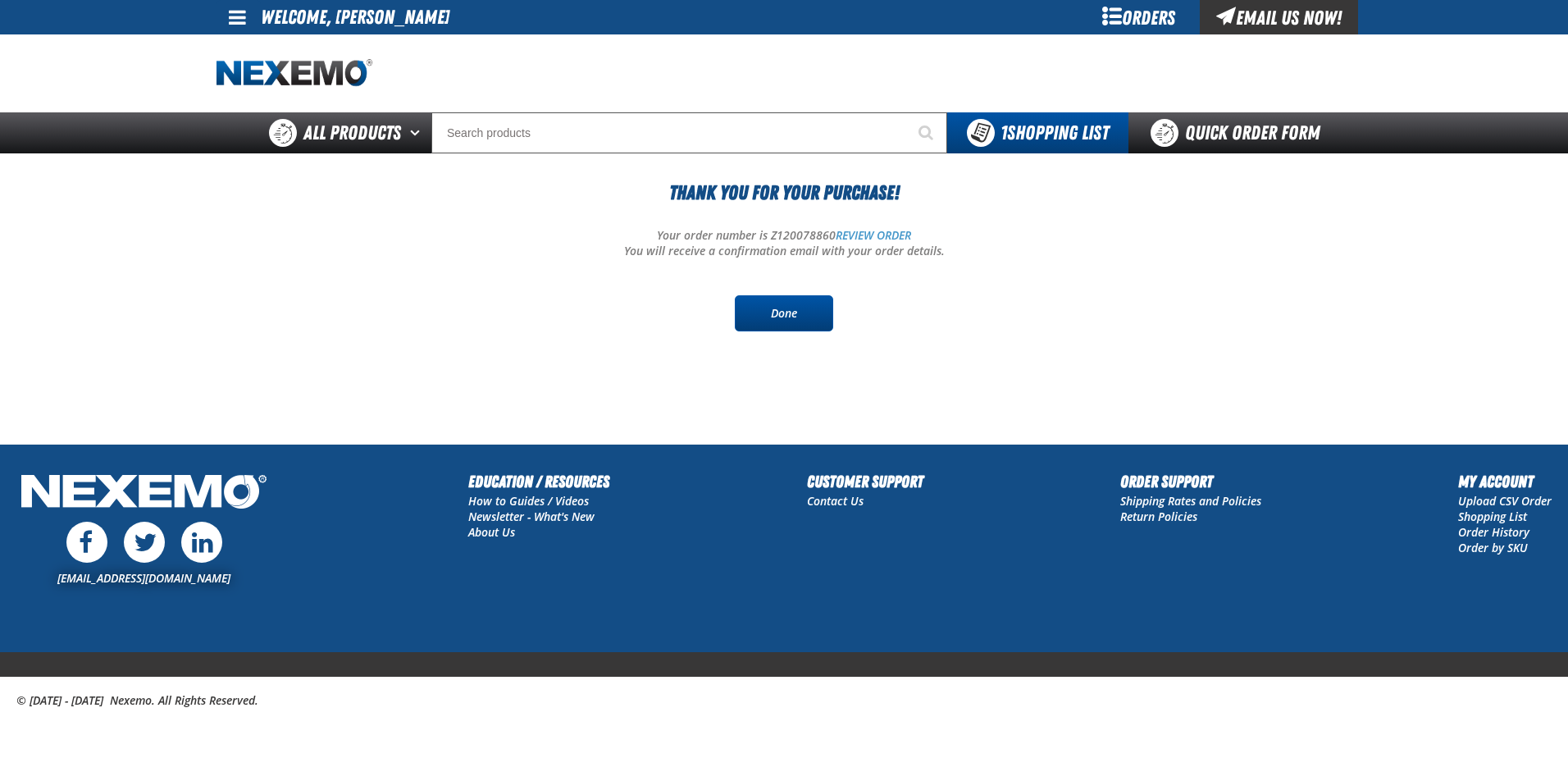
click at [779, 315] on link "Done" at bounding box center [784, 313] width 98 height 36
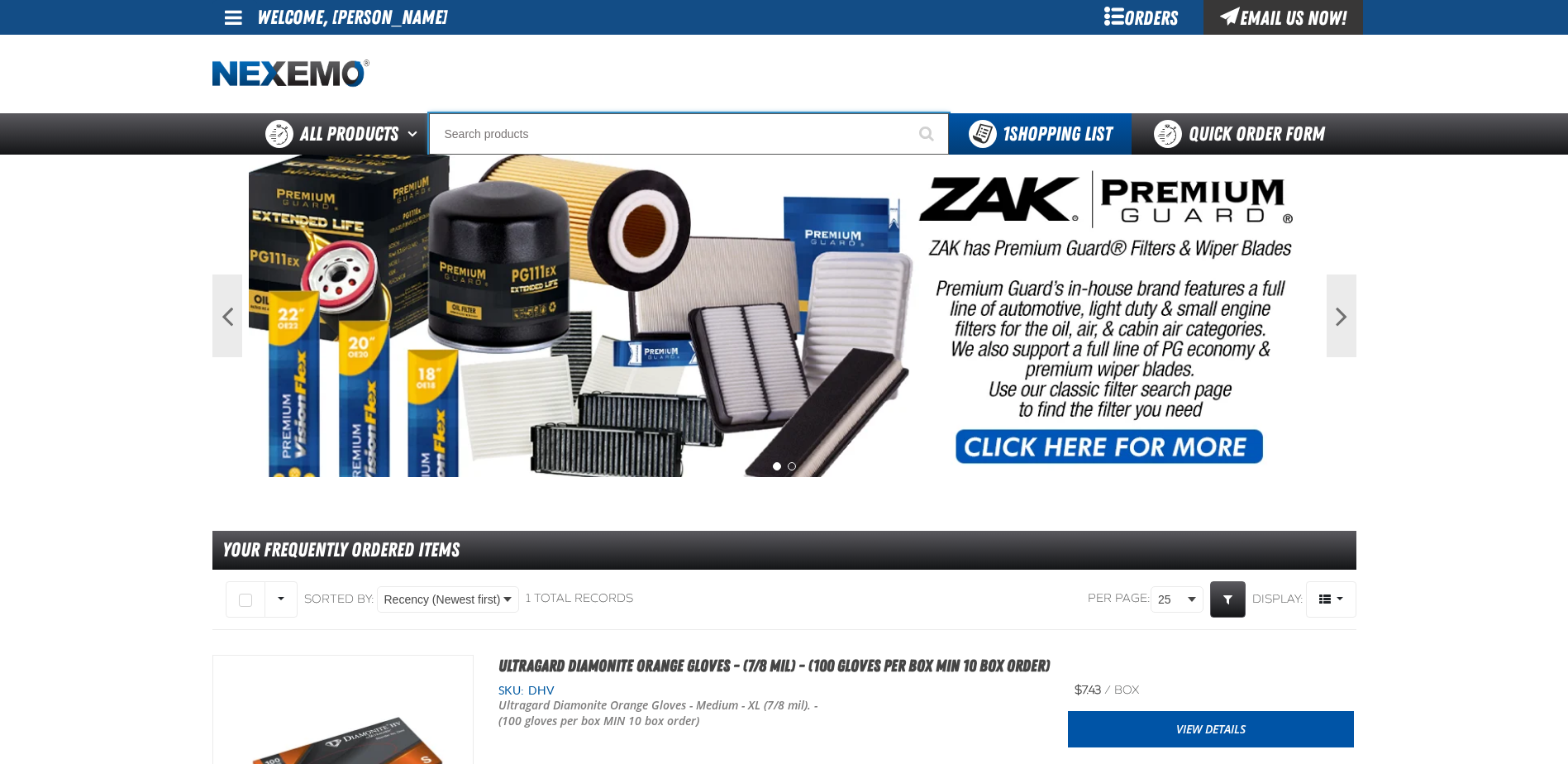
click at [623, 129] on input "Search" at bounding box center [689, 134] width 520 height 41
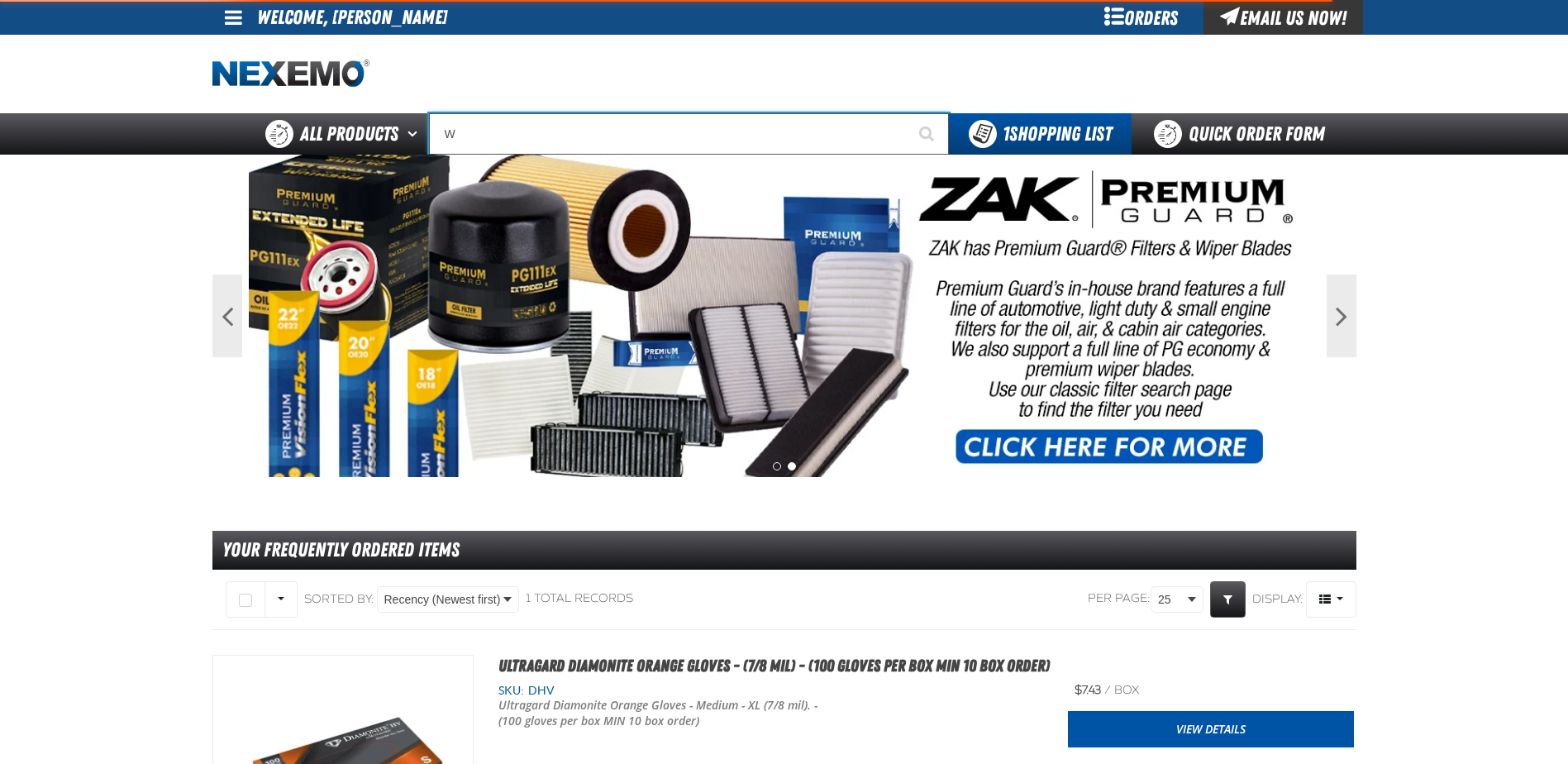
type input "WI"
type input "WI-FI"
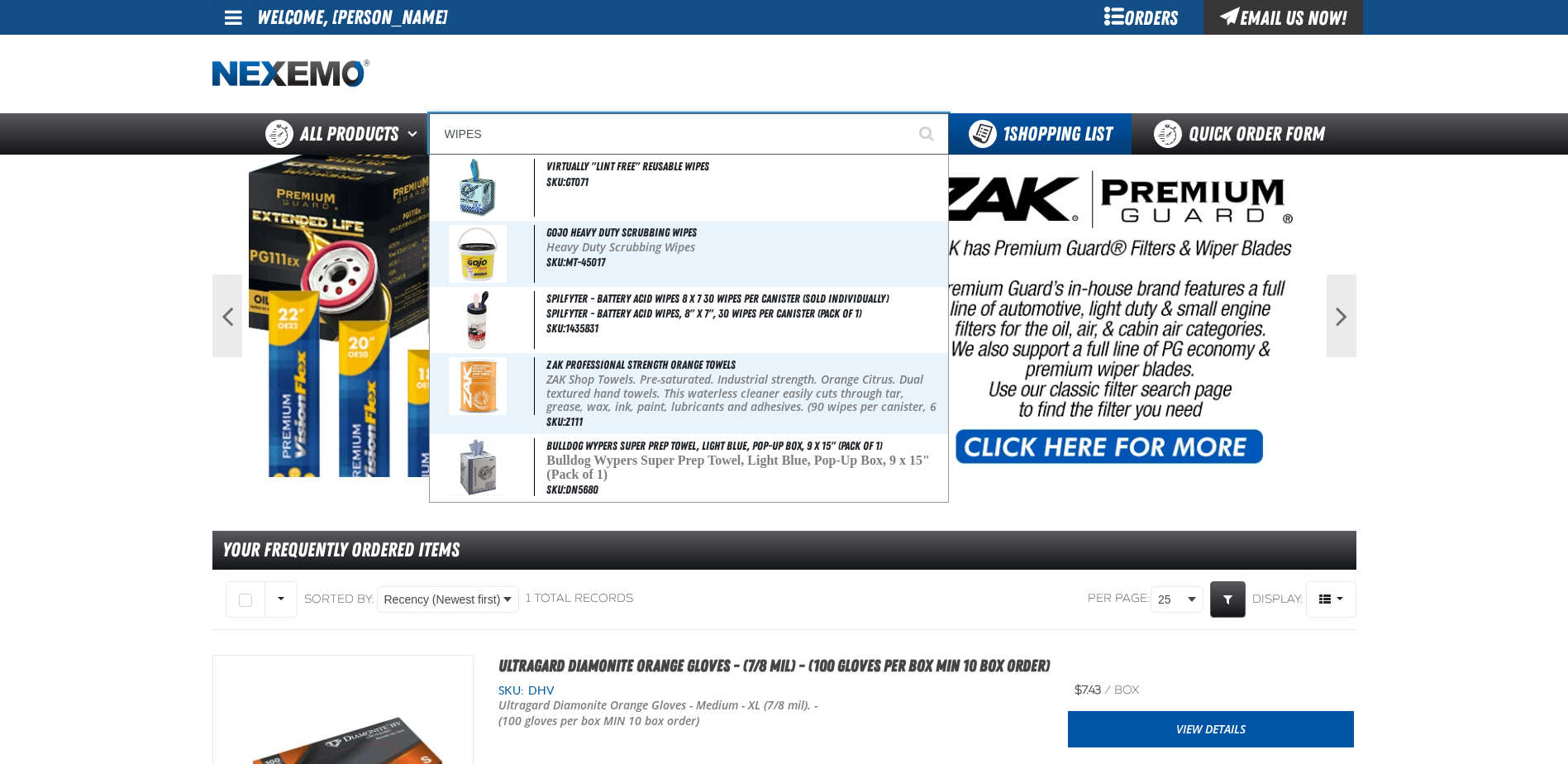
type input "WIPES"
click at [908, 114] on button "Start Searching" at bounding box center [928, 134] width 41 height 41
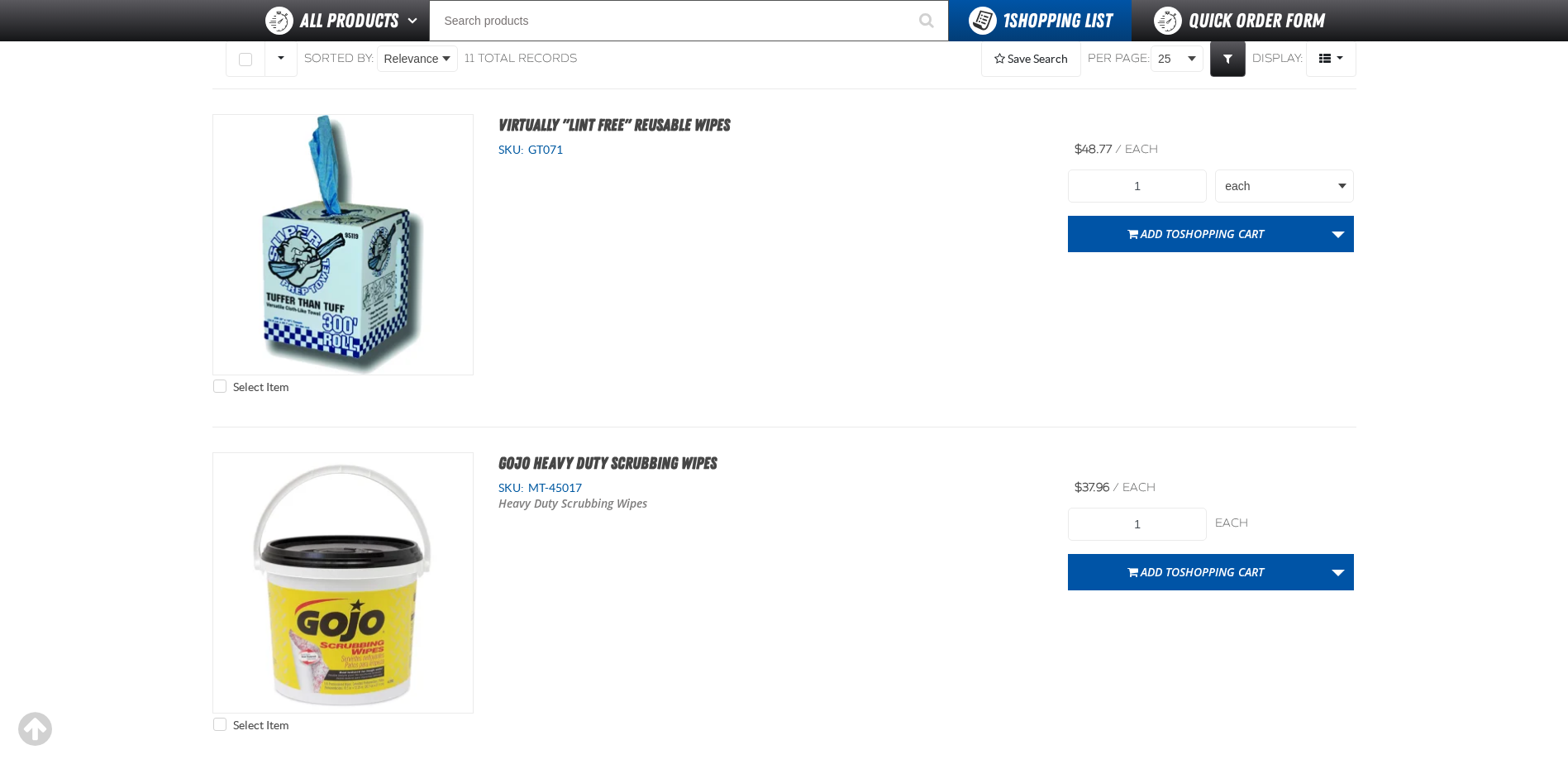
scroll to position [248, 0]
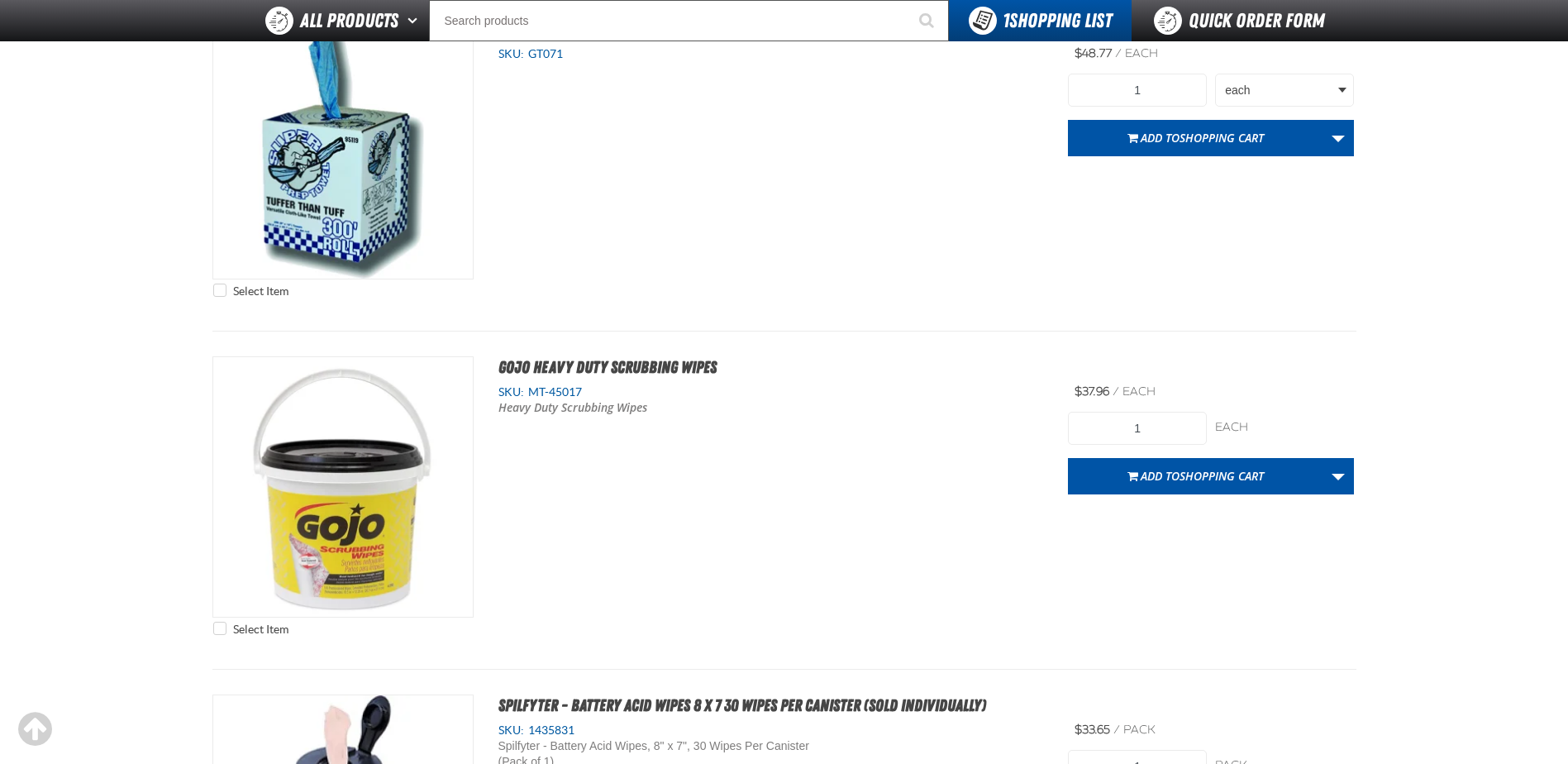
click at [920, 368] on h2 "GOJO Heavy Duty Scrubbing Wipes" at bounding box center [914, 367] width 881 height 21
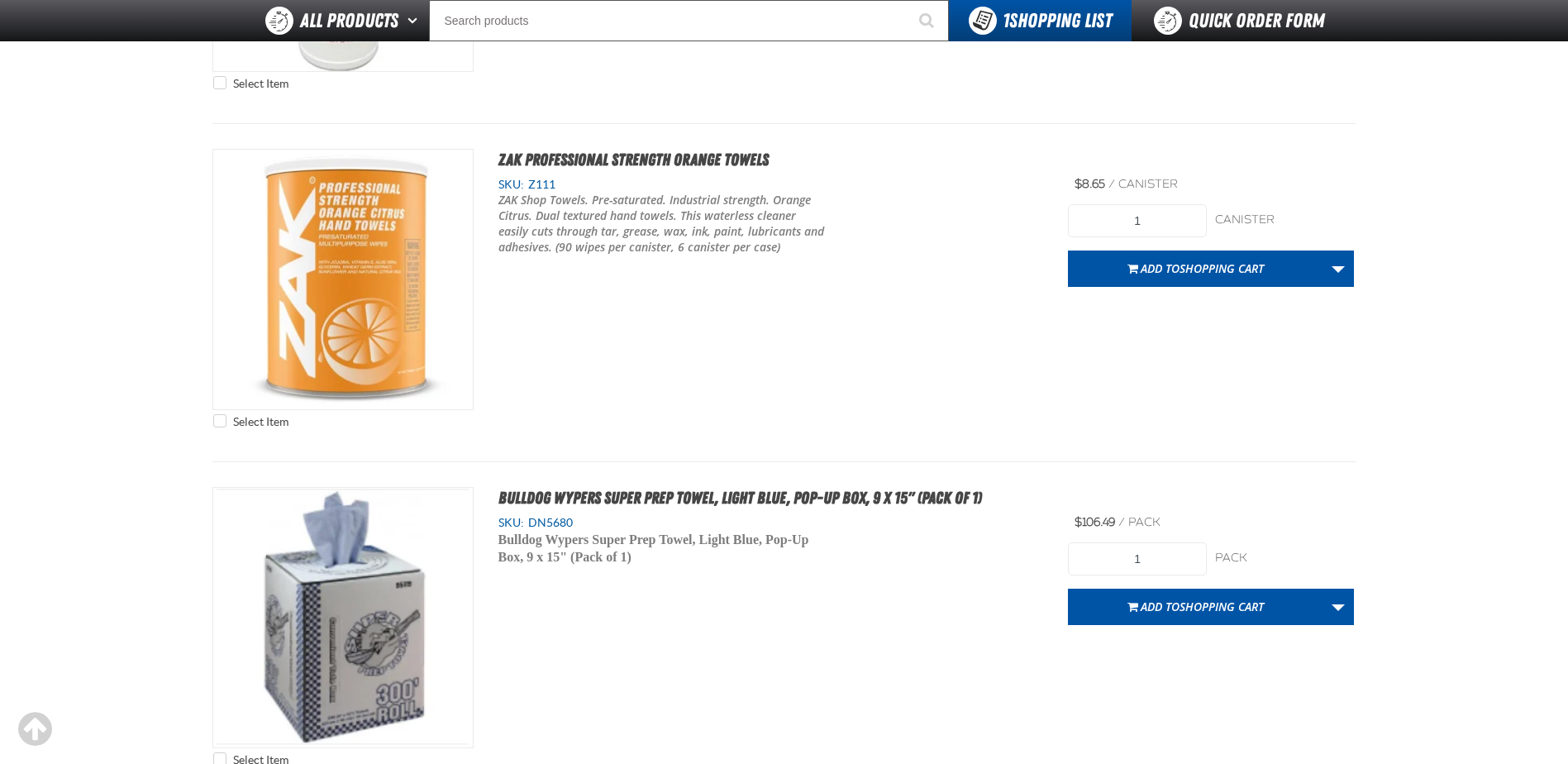
scroll to position [1158, 0]
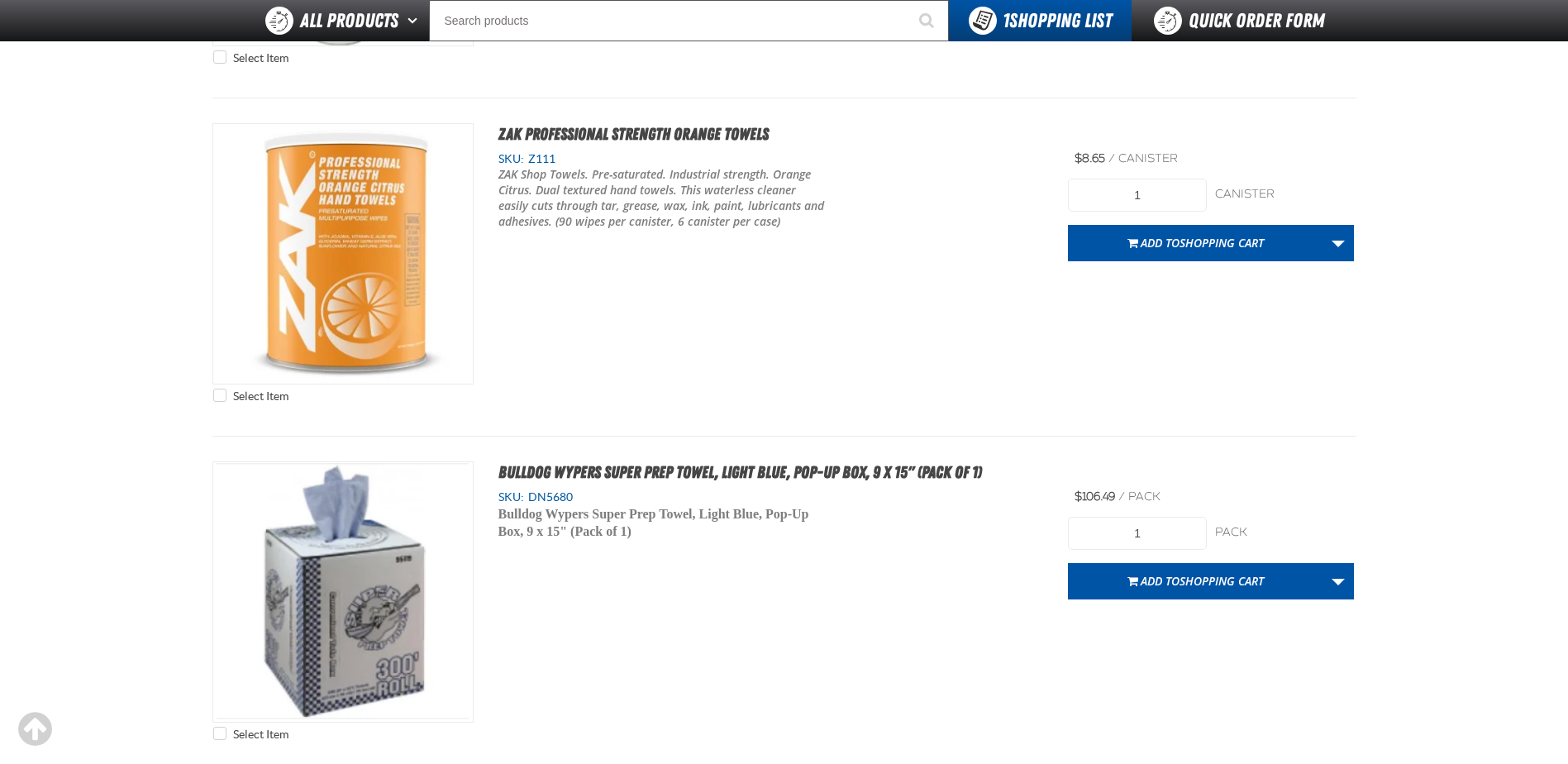
click at [799, 198] on p "ZAK Shop Towels. Pre-saturated. Industrial strength. Orange Citrus. Dual textur…" at bounding box center [662, 199] width 327 height 63
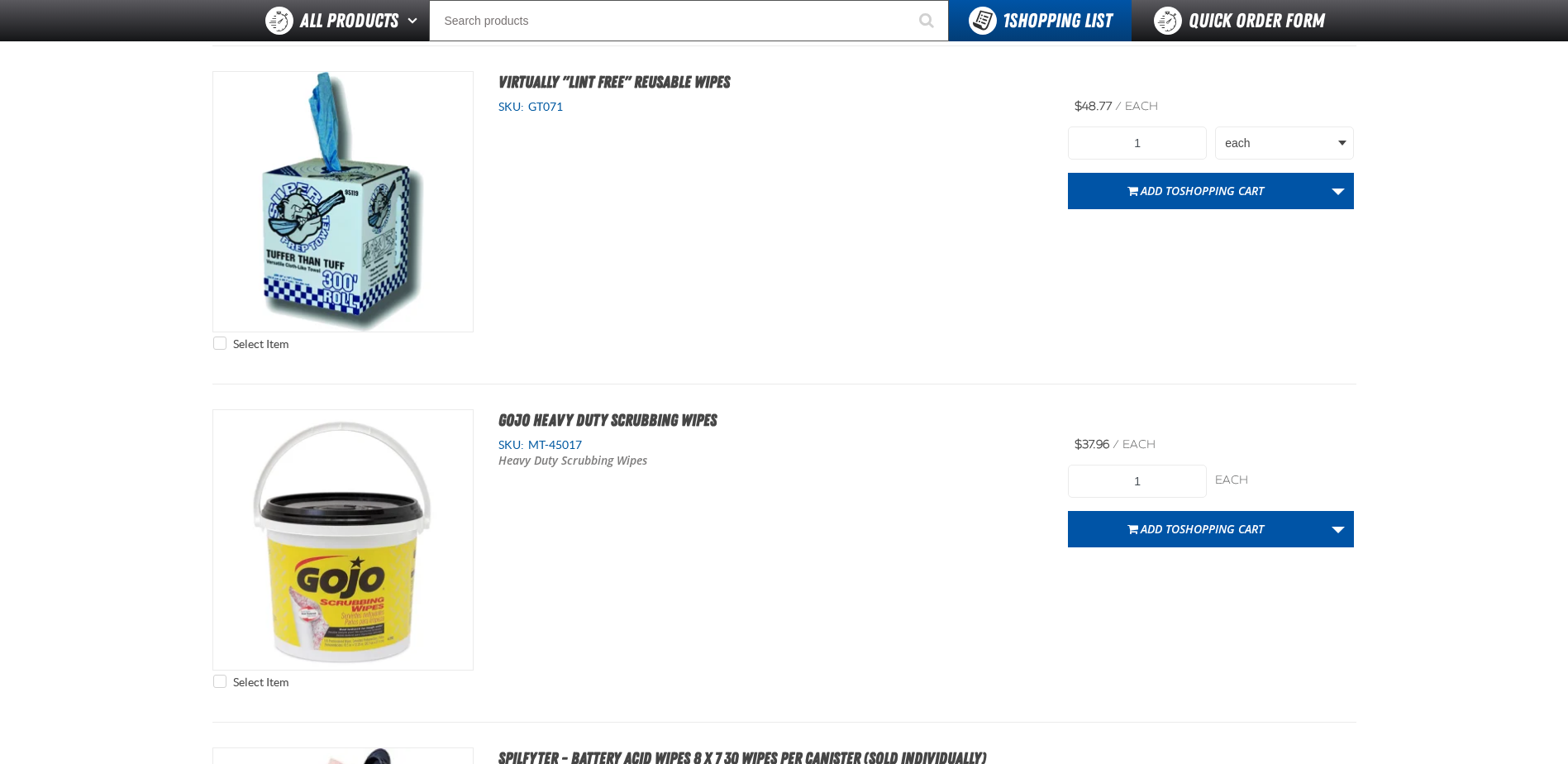
scroll to position [0, 0]
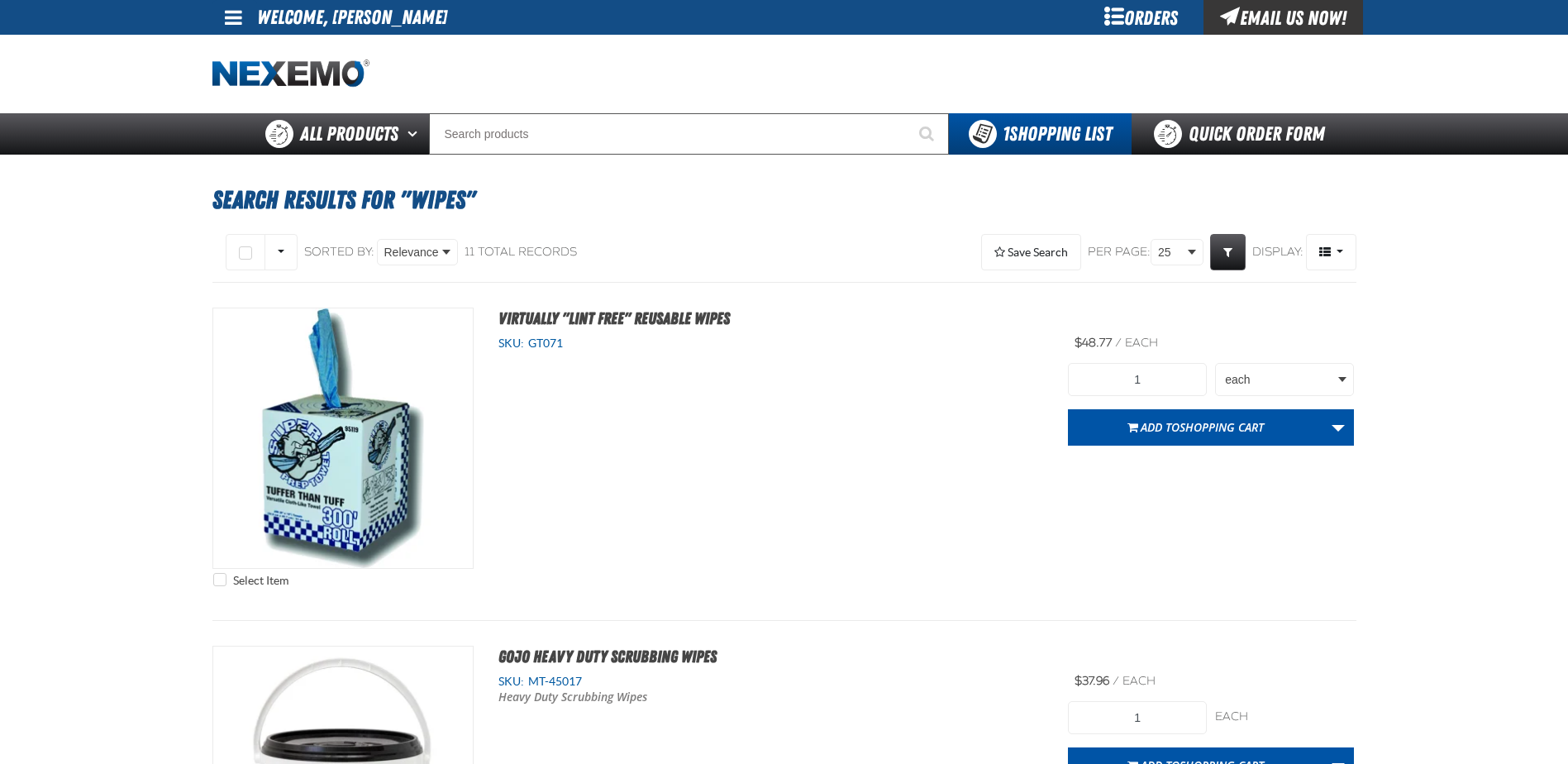
click at [782, 253] on div "Select All on Page All visible None Sorted By: Relevance Relevance SKU (Low to …" at bounding box center [784, 252] width 1144 height 43
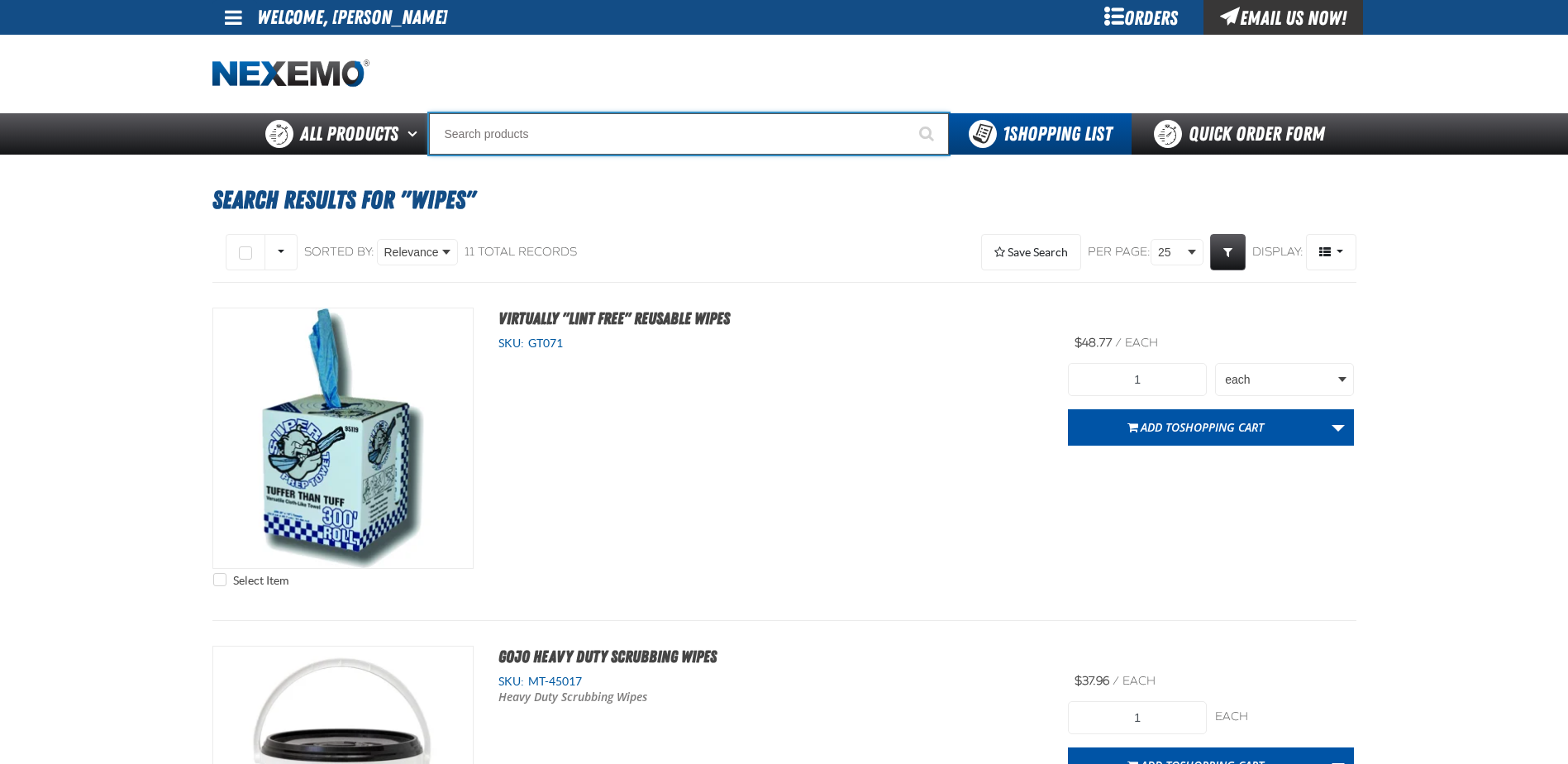
click at [524, 122] on input "Search" at bounding box center [689, 134] width 520 height 41
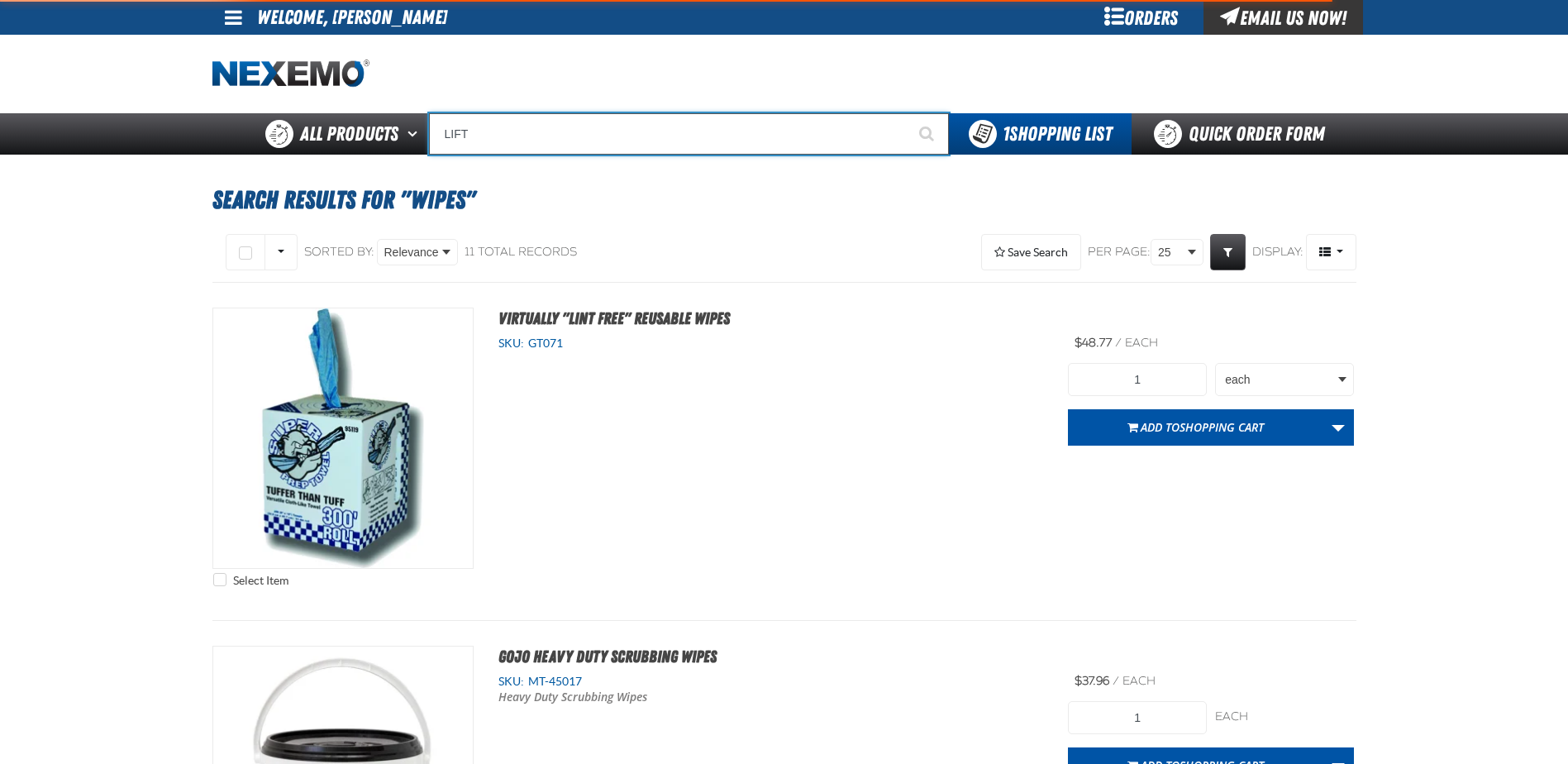
type input "LIFT"
click at [908, 114] on button "Start Searching" at bounding box center [928, 134] width 41 height 41
type input "LIFT Gate Moulding Clip with Sealer (10 per pack)"
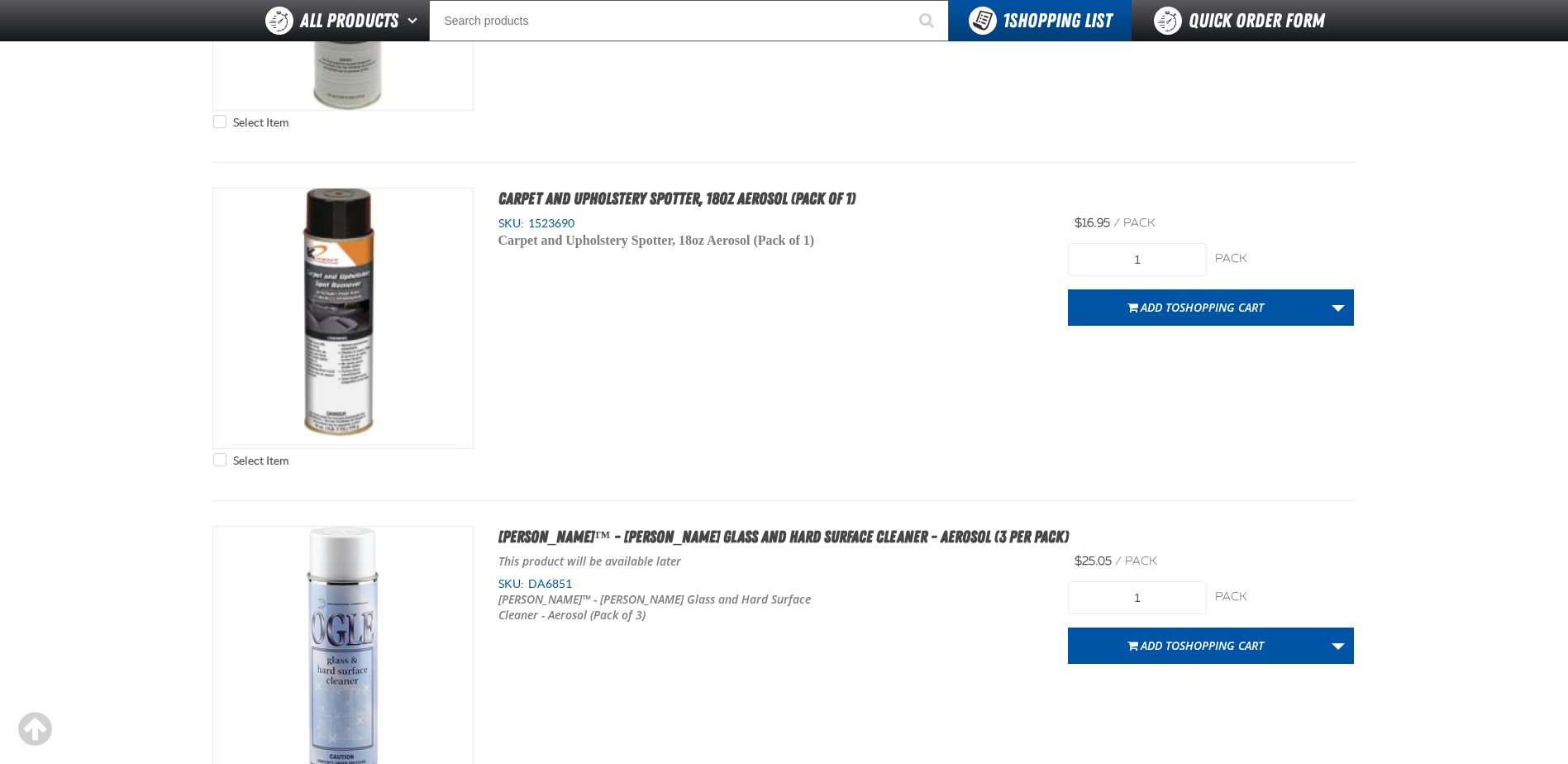
scroll to position [5870, 0]
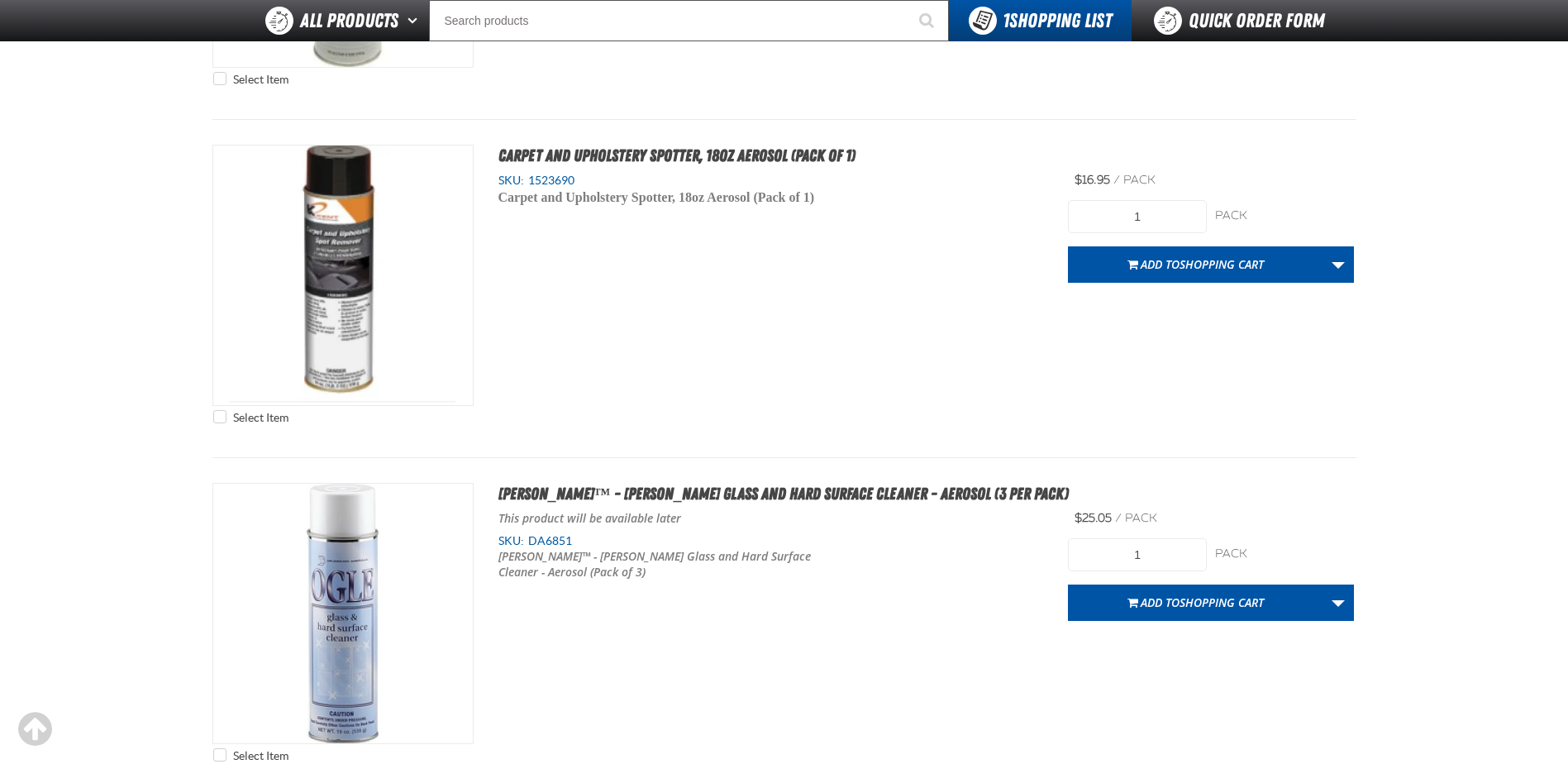
click at [840, 429] on div "Select Item Carpet and Upholstery Spotter, 18oz Aerosol (Pack of 1) SKU: 1523690" at bounding box center [784, 289] width 1144 height 288
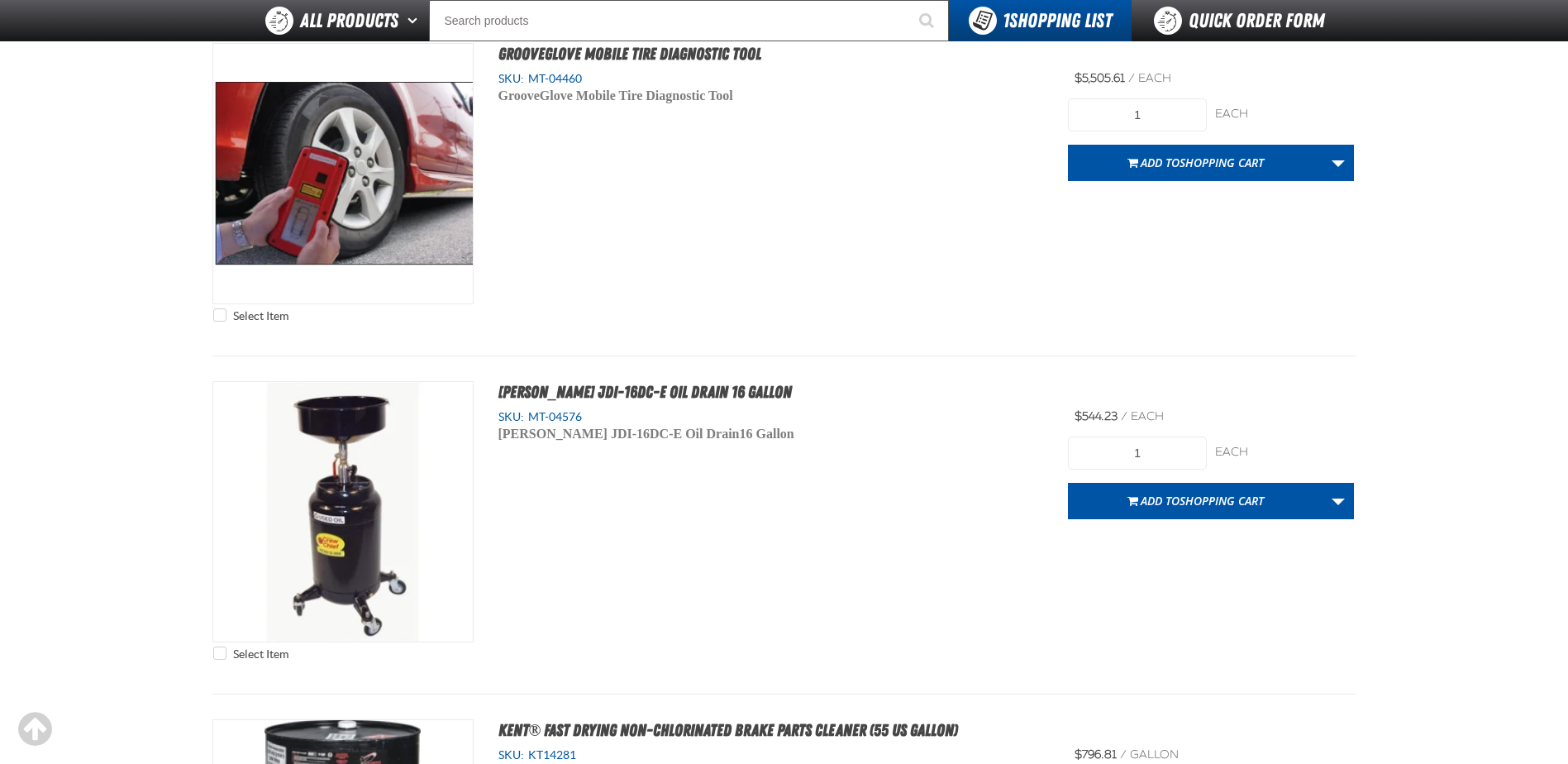
scroll to position [7689, 0]
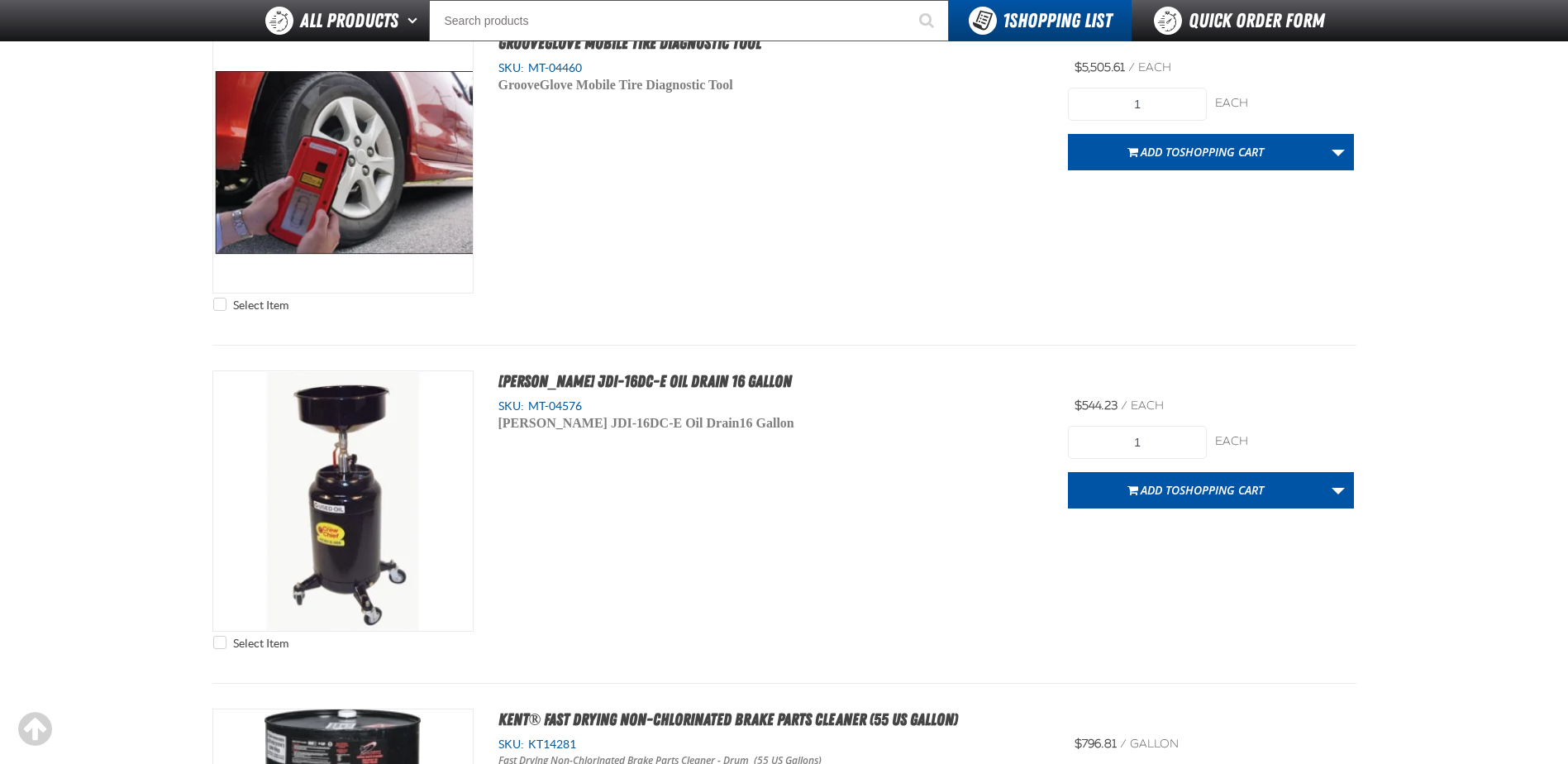
click at [948, 497] on div "Select Item [PERSON_NAME] JDI-16DC-E Oil Drain 16 Gallon SKU: MT-04576 [PERSON_…" at bounding box center [784, 514] width 1144 height 288
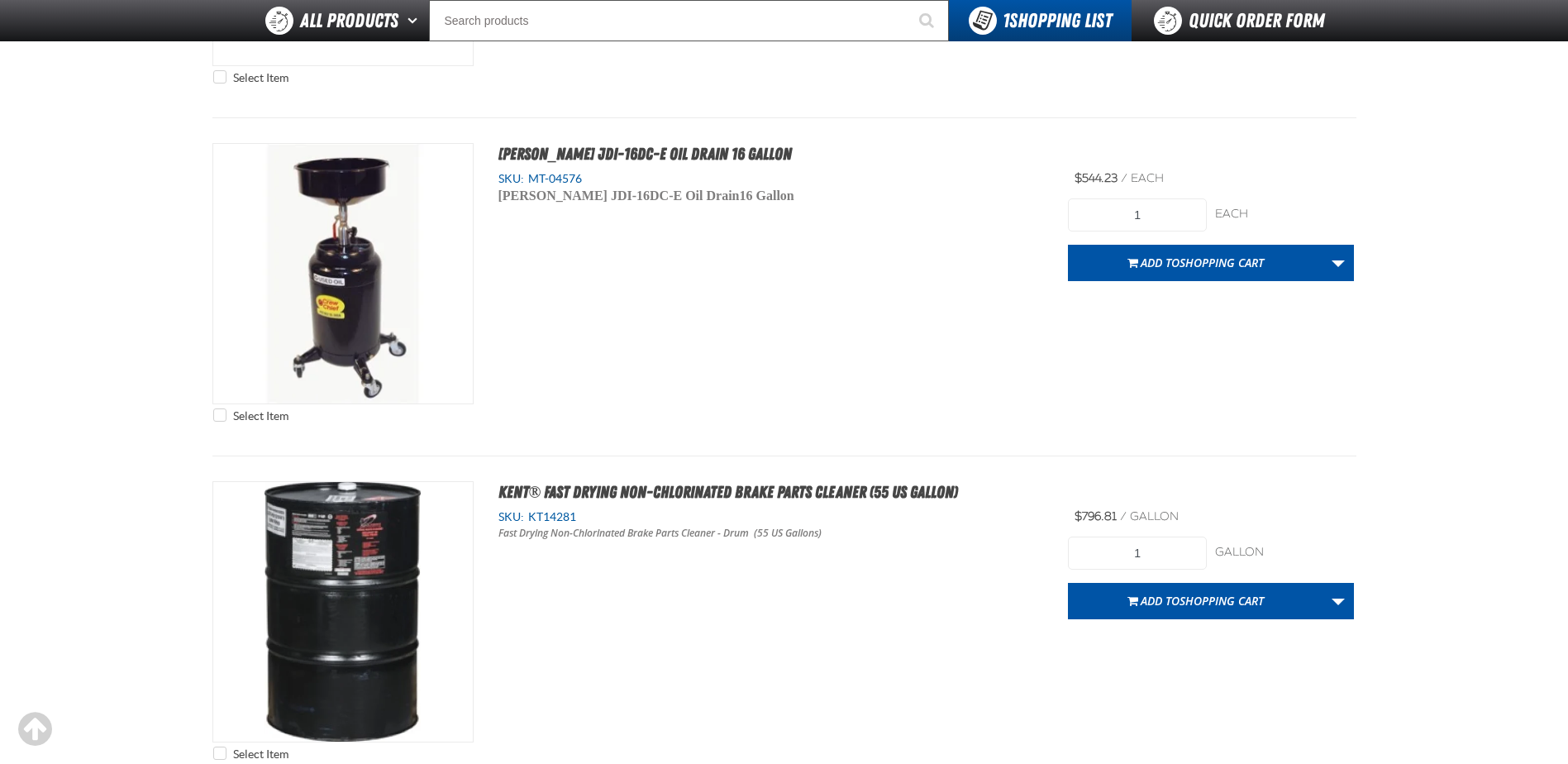
scroll to position [7937, 0]
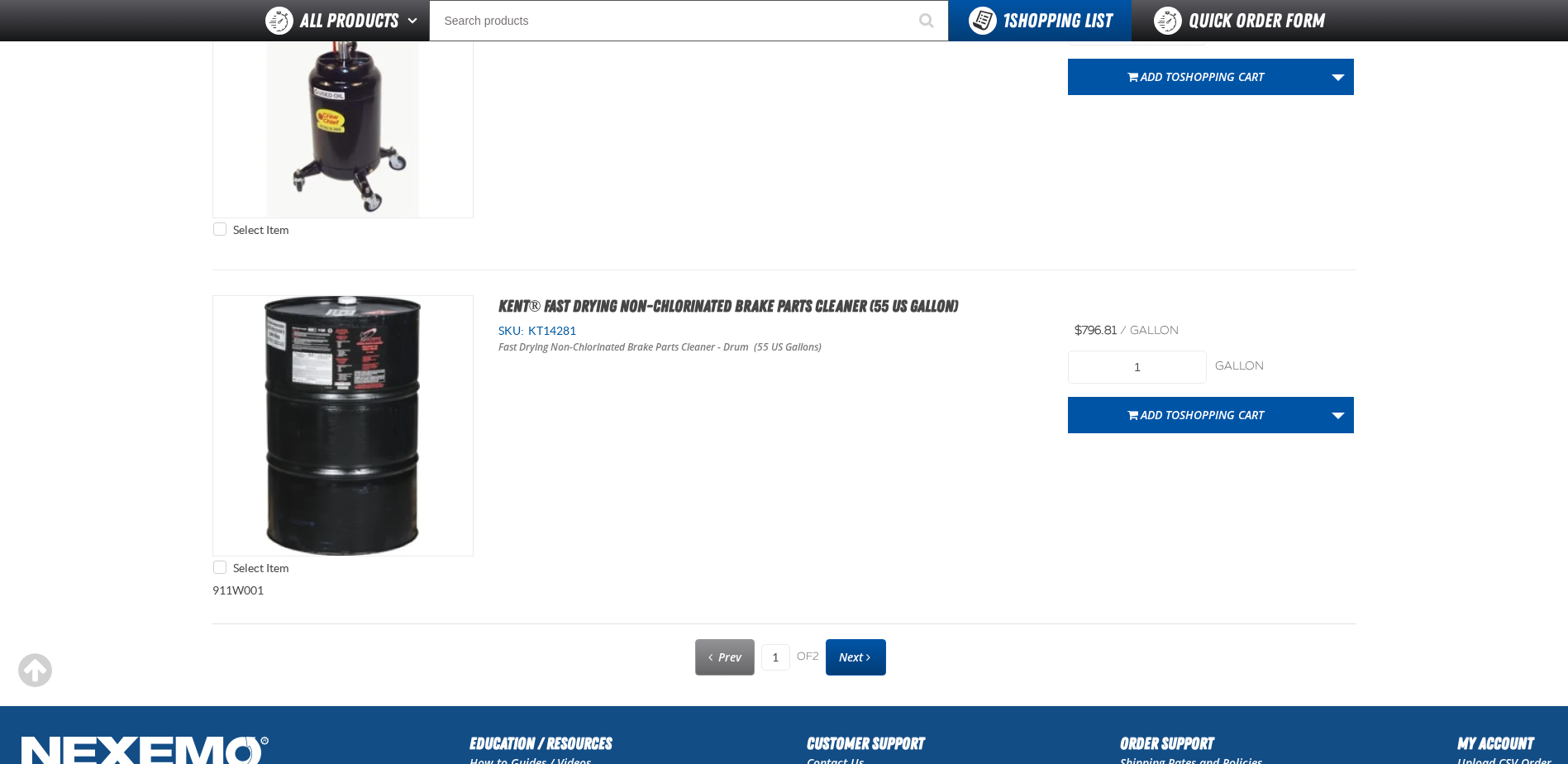
click at [869, 655] on span "Next page" at bounding box center [869, 657] width 4 height 12
type input "2"
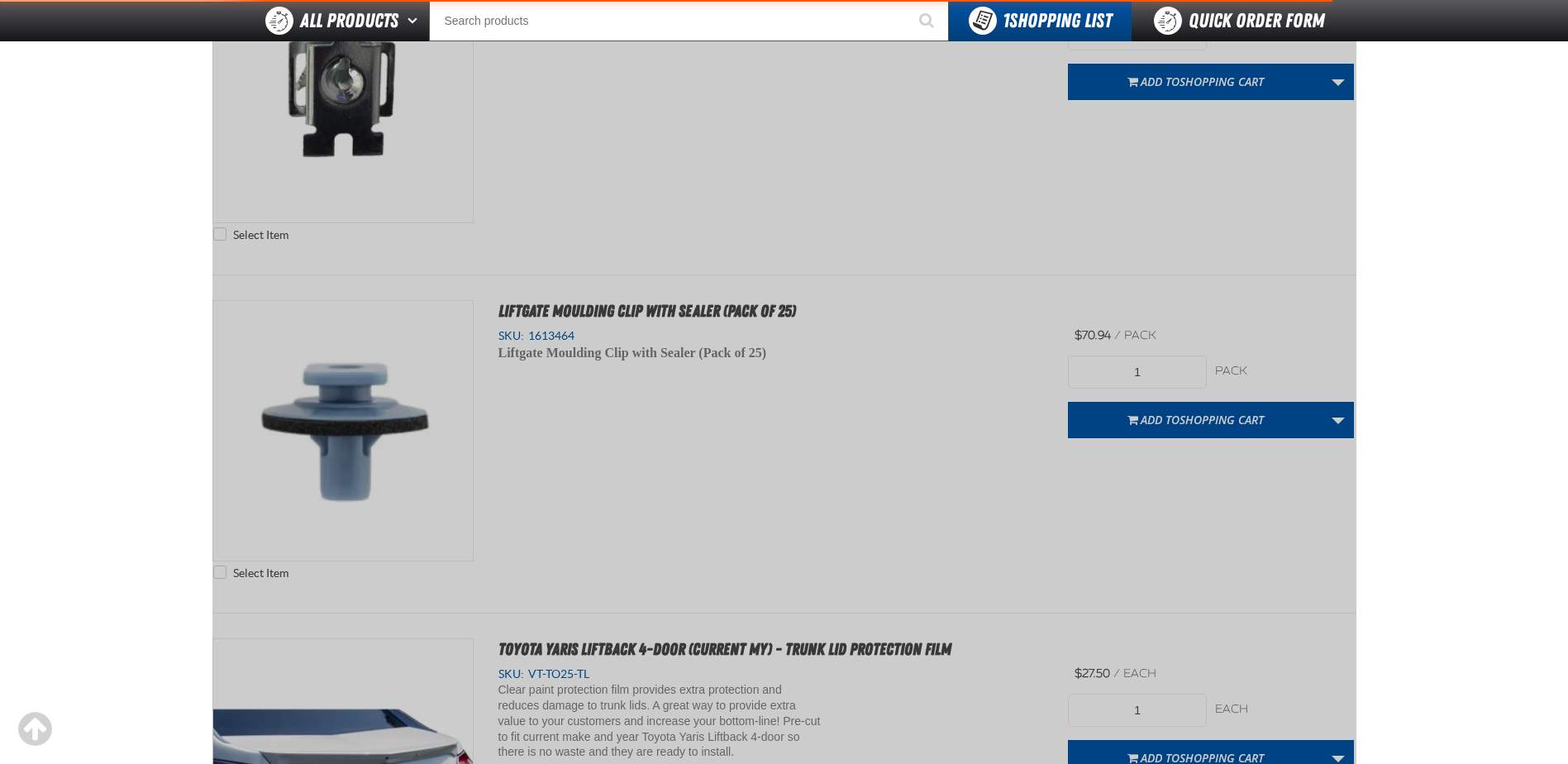
scroll to position [231, 0]
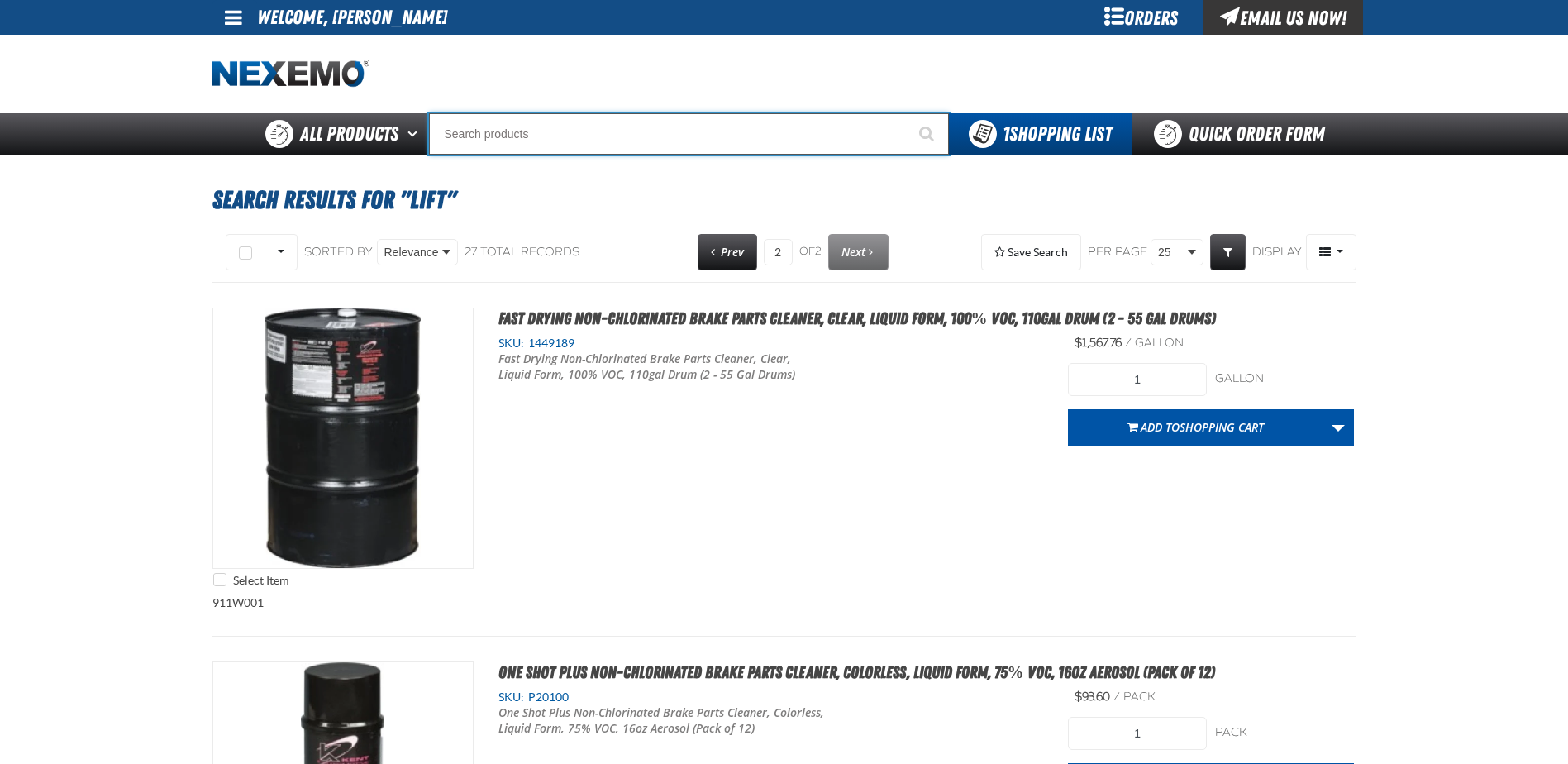
click at [618, 152] on input "Search" at bounding box center [689, 134] width 520 height 41
type input "RO"
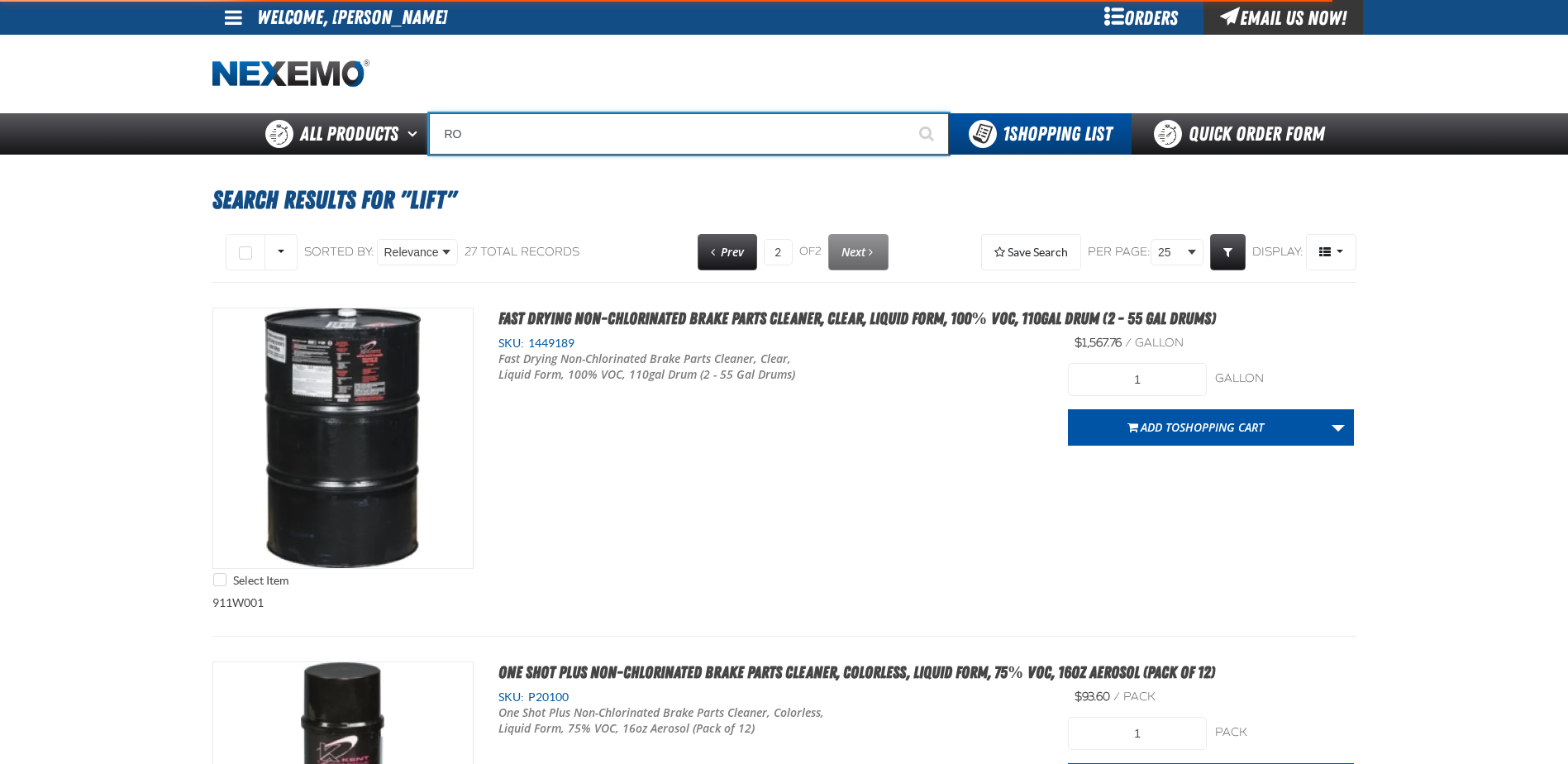
type input "ROLL"
type input "ROT"
type input "ROTor Silencer Pads (2 per pack)"
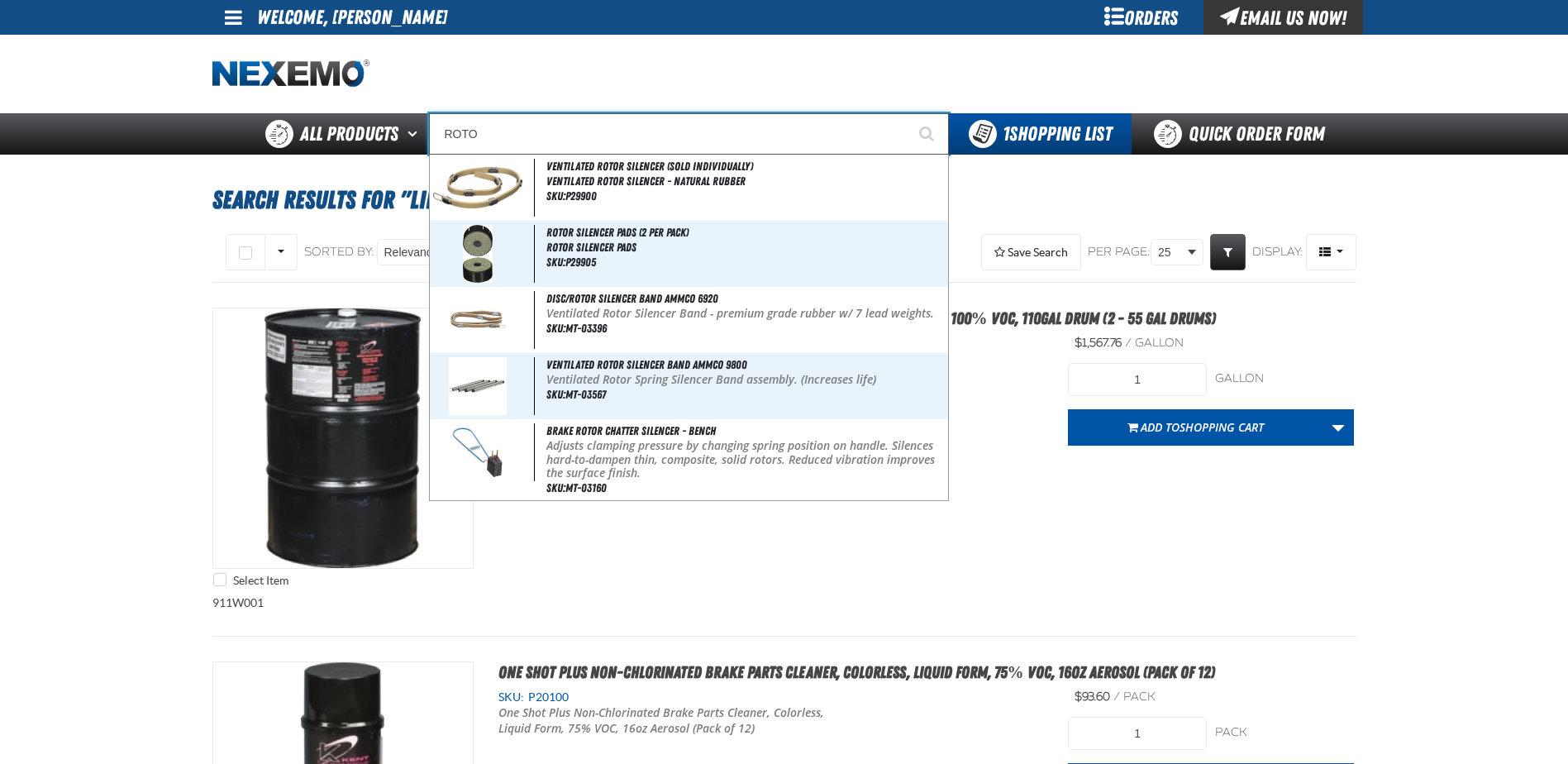
type input "ROT"
type input "ROTor Silencer Pads (2 per pack)"
type input "ROTA"
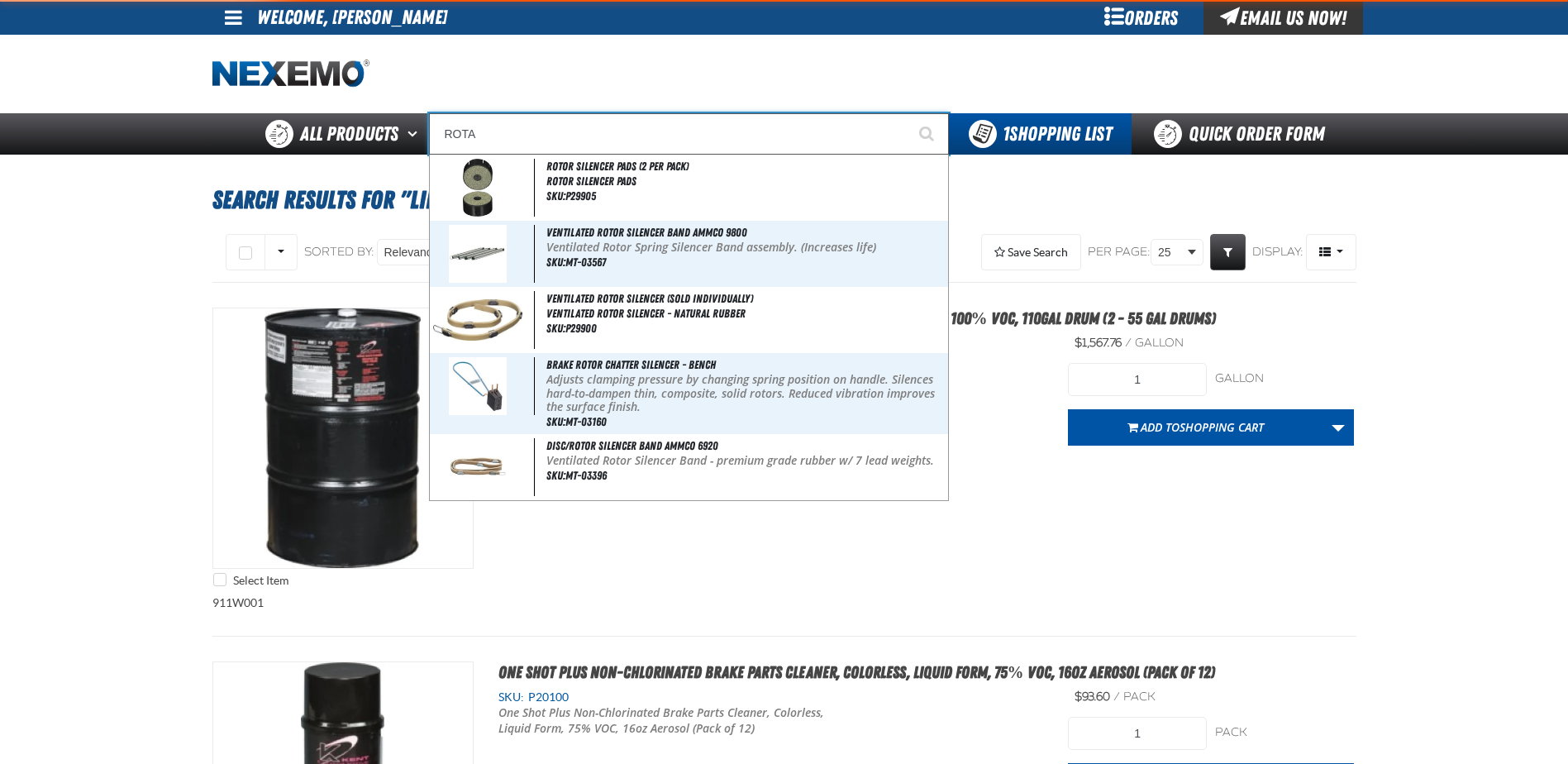
type input "ROTAnium - Clean Lube II PTFE Dry Lubricant, Colorless, 12.75oz Aerosol (Pack o…"
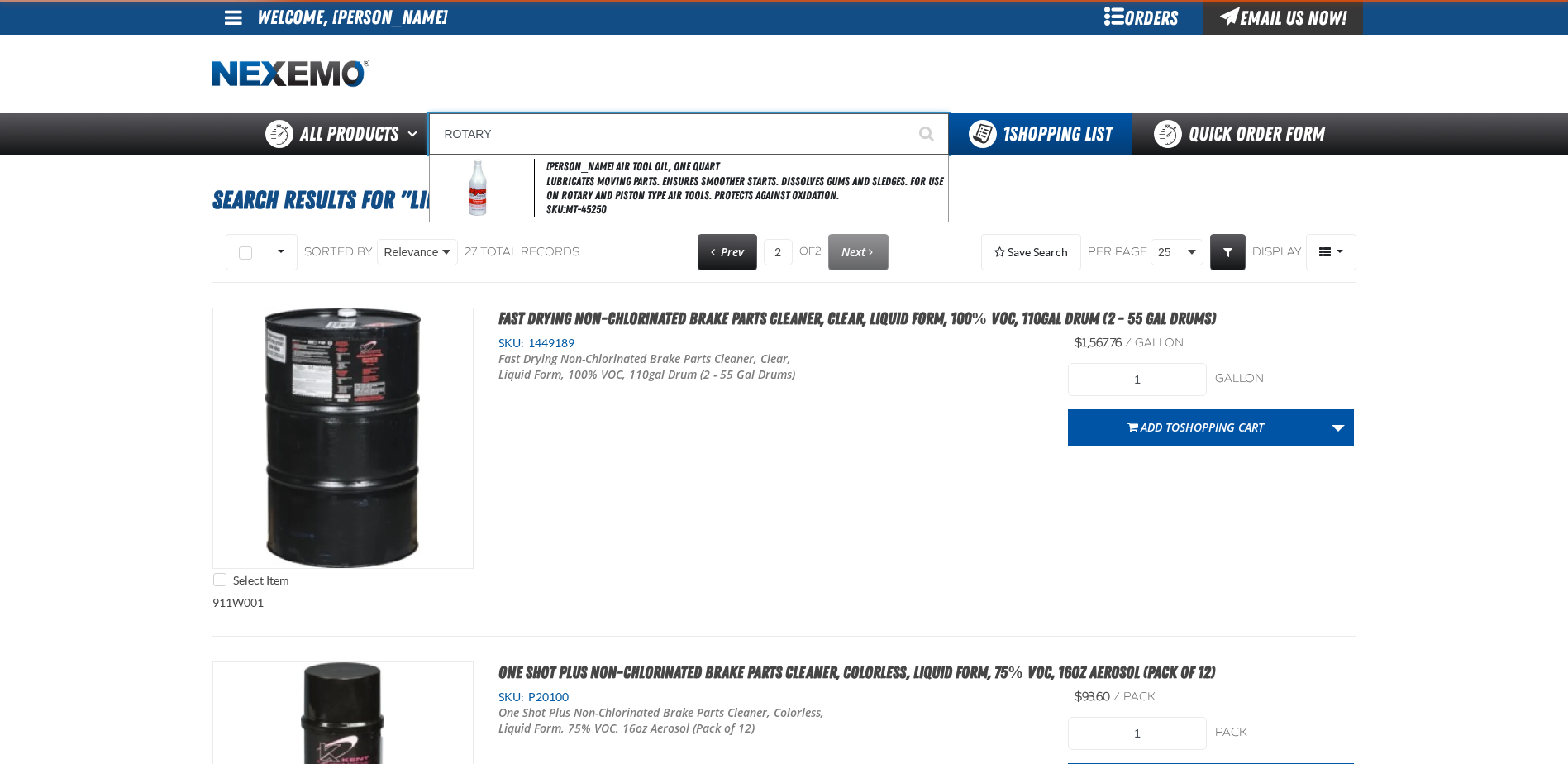
type input "ROTARY"
click at [908, 114] on button "Start Searching" at bounding box center [928, 134] width 41 height 41
